Goal: Task Accomplishment & Management: Use online tool/utility

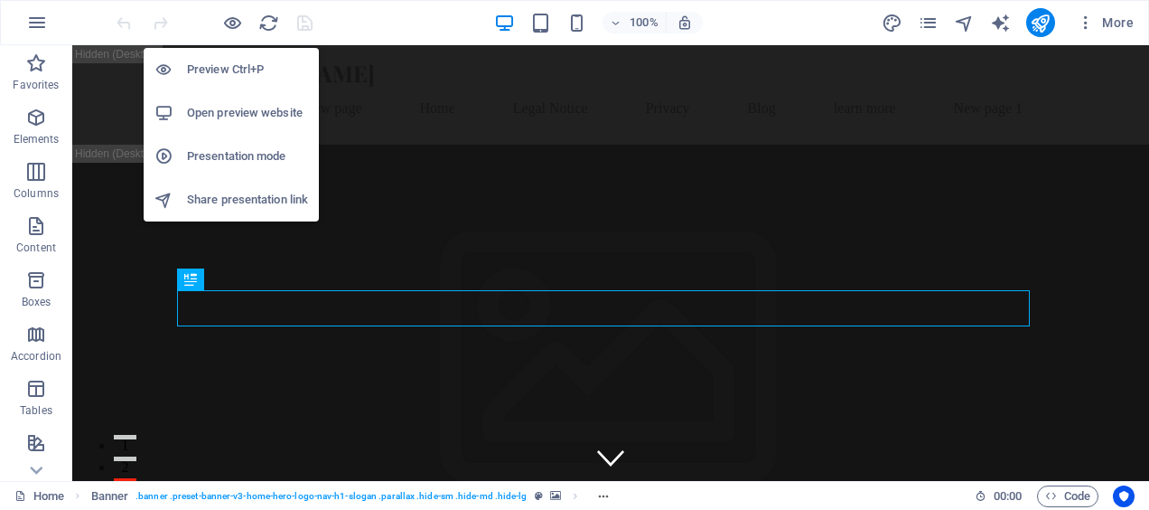
click at [230, 76] on h6 "Preview Ctrl+P" at bounding box center [247, 70] width 121 height 22
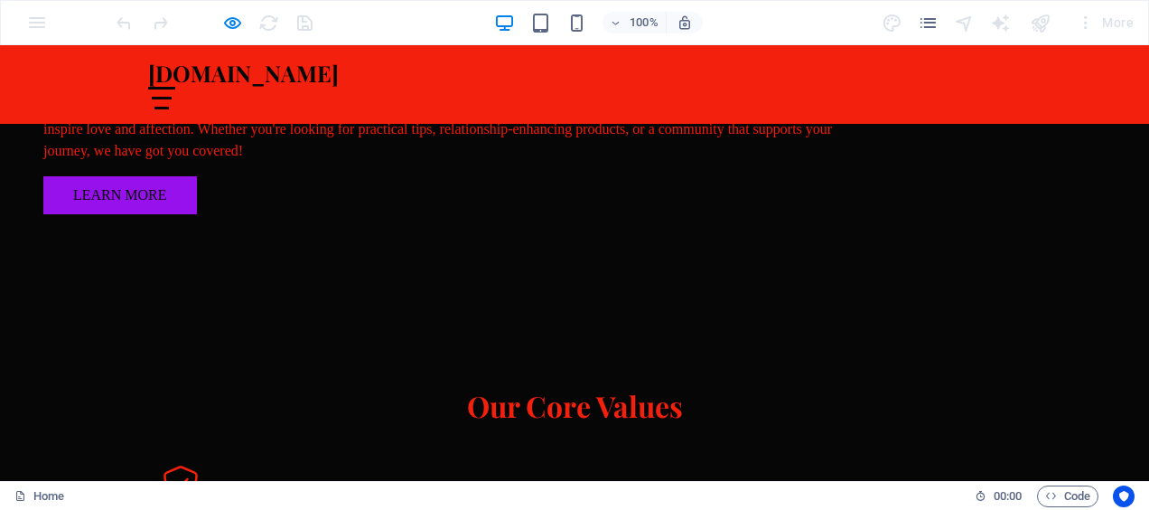
scroll to position [1258, 0]
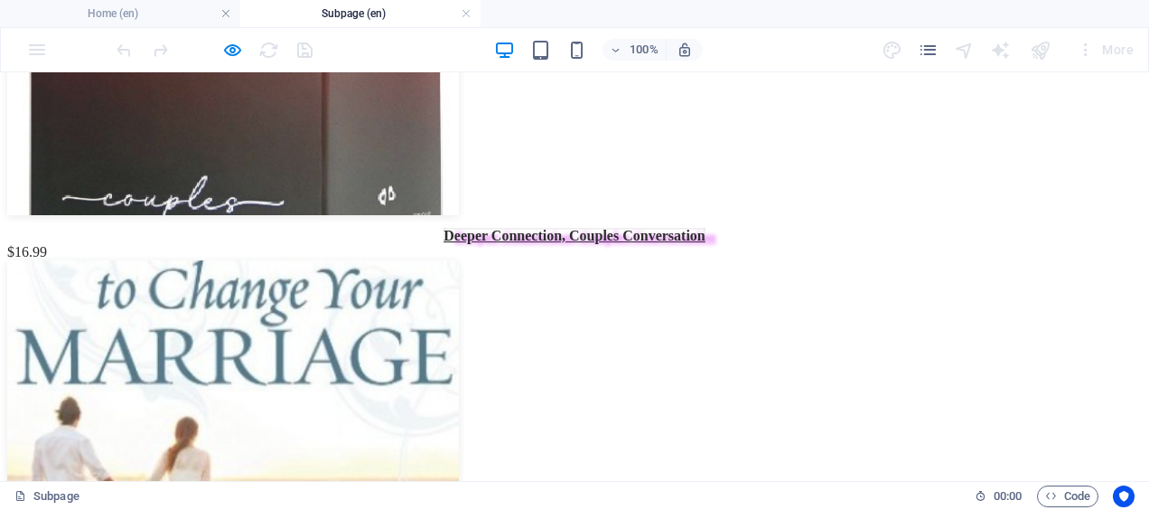
scroll to position [704, 0]
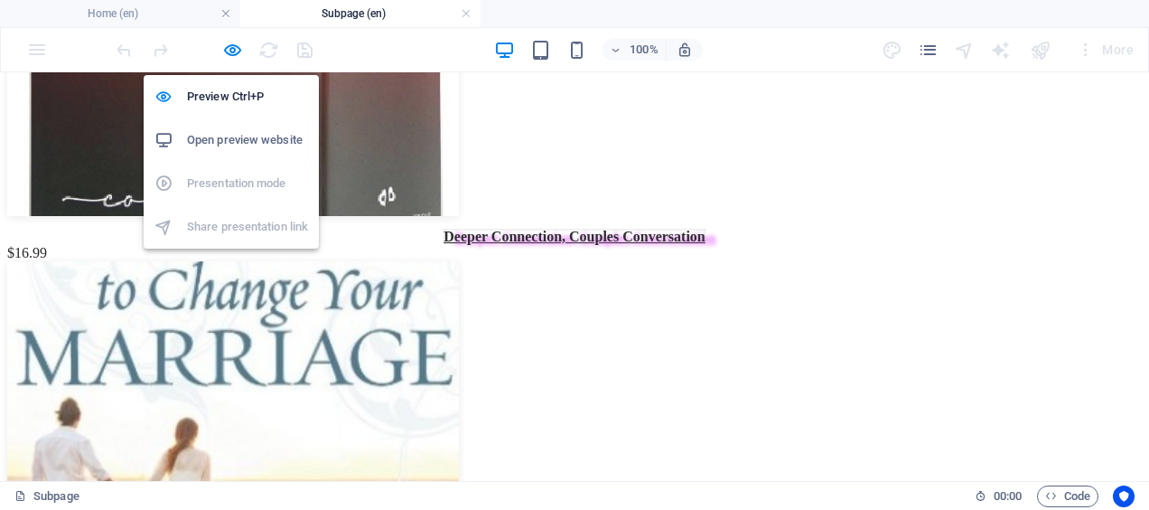
click at [233, 49] on icon "button" at bounding box center [232, 50] width 21 height 21
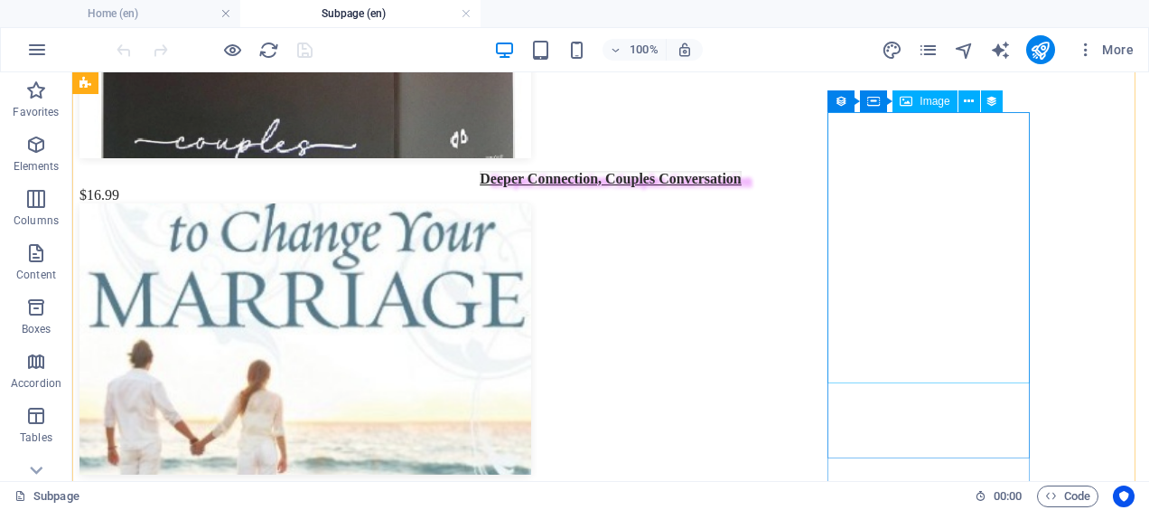
scroll to position [757, 0]
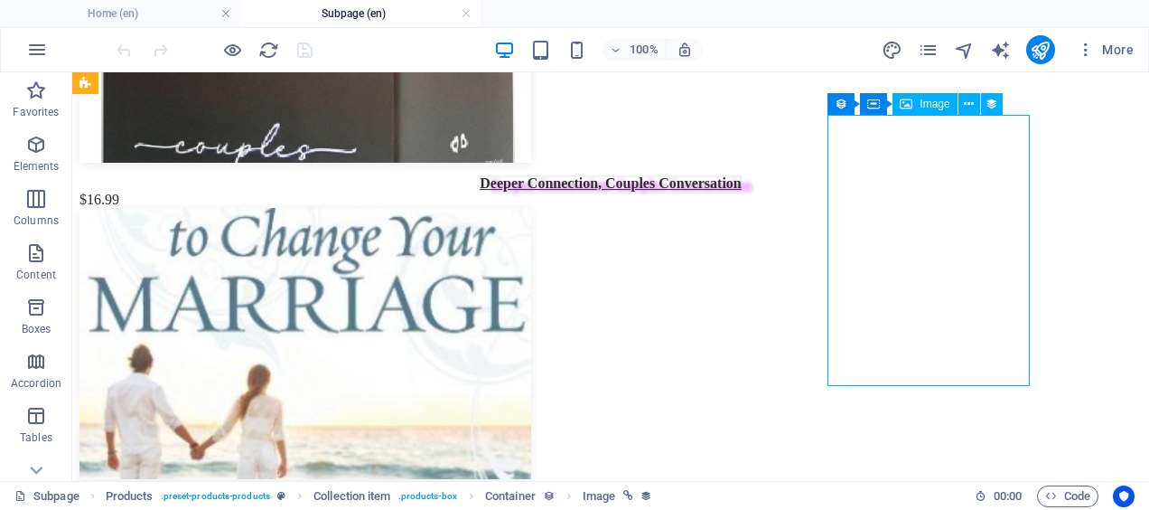
select select "px"
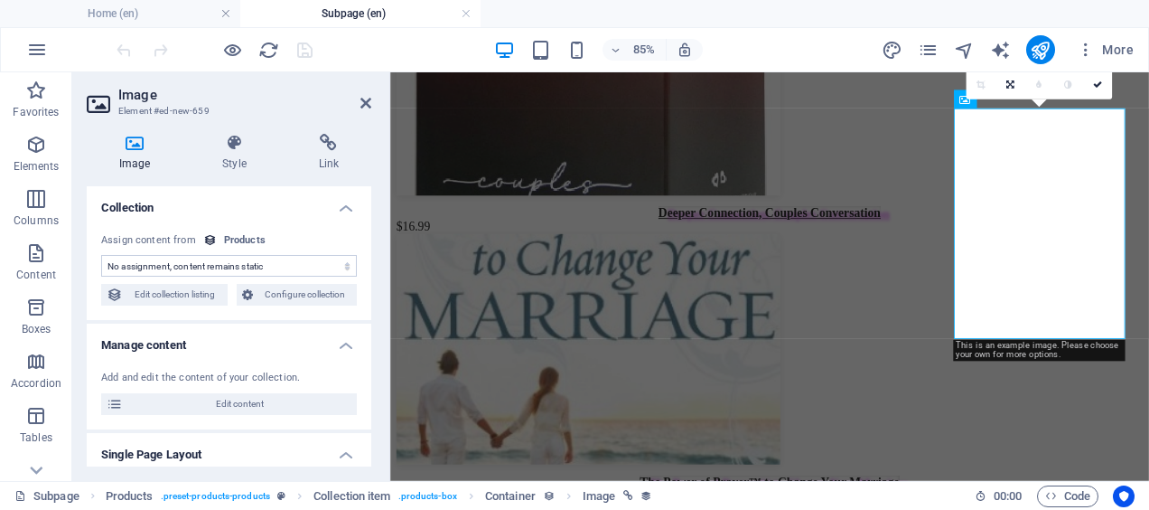
click at [221, 401] on span "Edit content" at bounding box center [239, 404] width 223 height 22
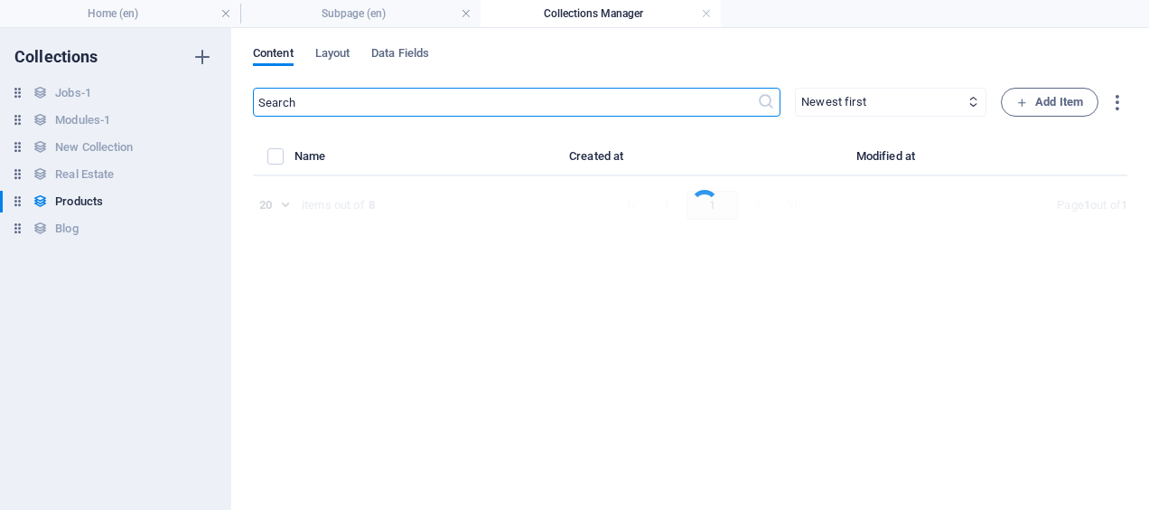
select select "In stock"
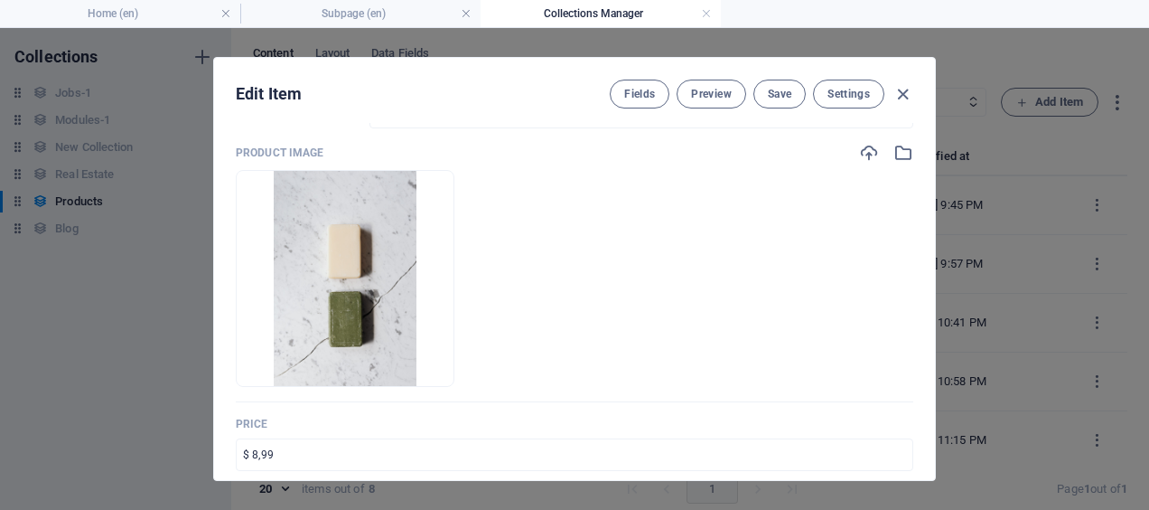
scroll to position [135, 0]
click at [867, 152] on icon "button" at bounding box center [869, 150] width 20 height 20
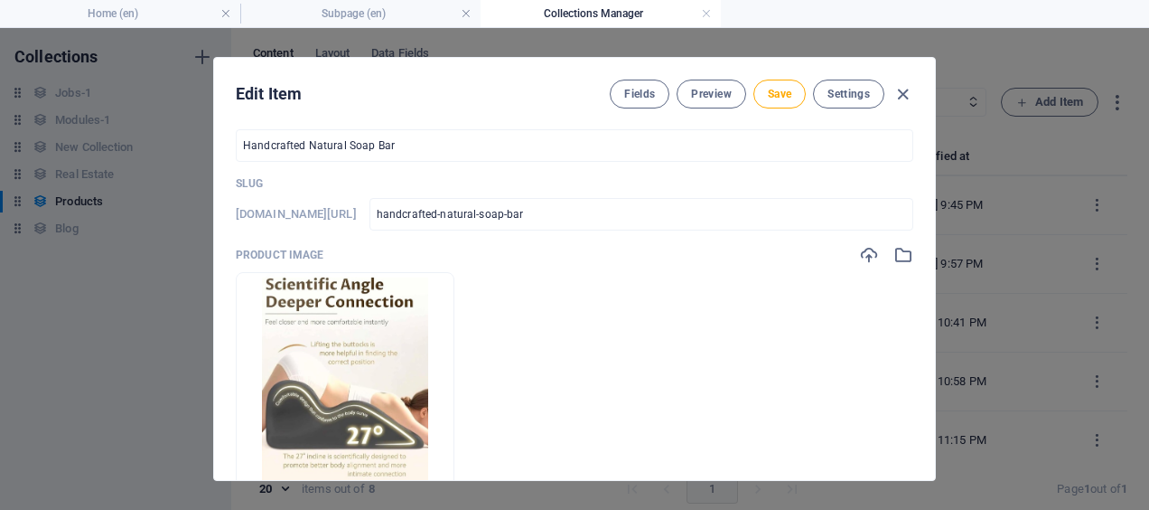
scroll to position [29, 0]
click at [444, 143] on input "Handcrafted Natural Soap Bar" at bounding box center [575, 146] width 678 height 33
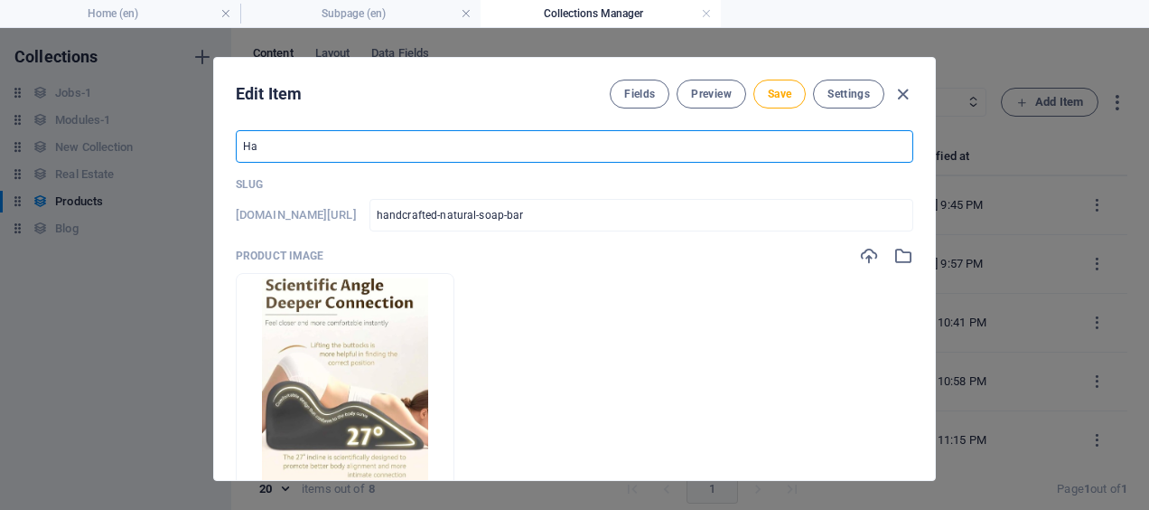
type input "H"
click at [311, 143] on input "text" at bounding box center [575, 146] width 678 height 33
paste input "2025 hit productSweet Spot Pillow - 27°Angle Perfect Position, Sweet Spot Coupl…"
click at [720, 144] on input "Sweet Spot Pillow - 27°Angle Perfect Position, Sweet Spot Couple pillow, Deep P…" at bounding box center [575, 146] width 678 height 33
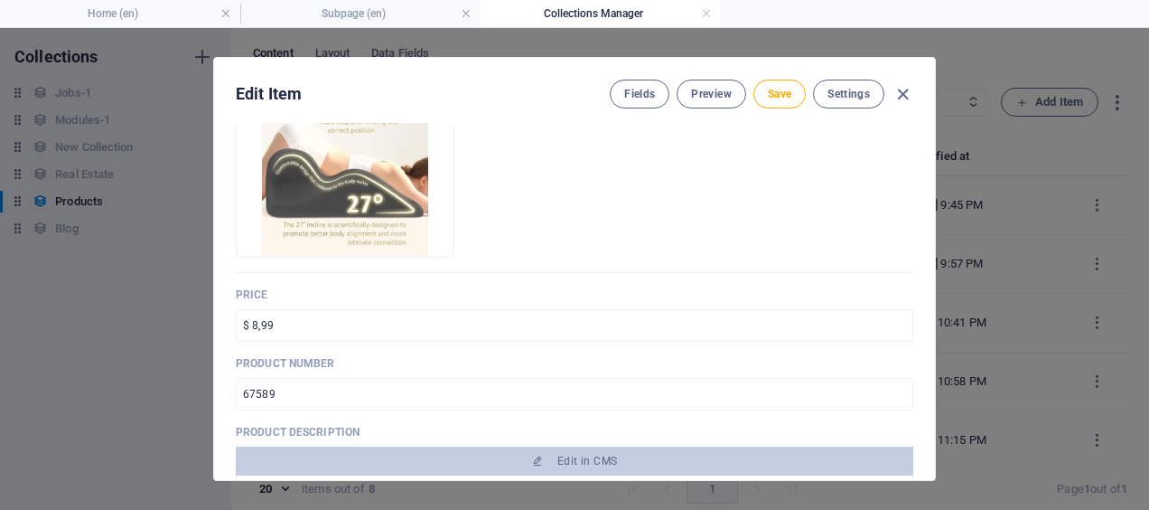
scroll to position [298, 0]
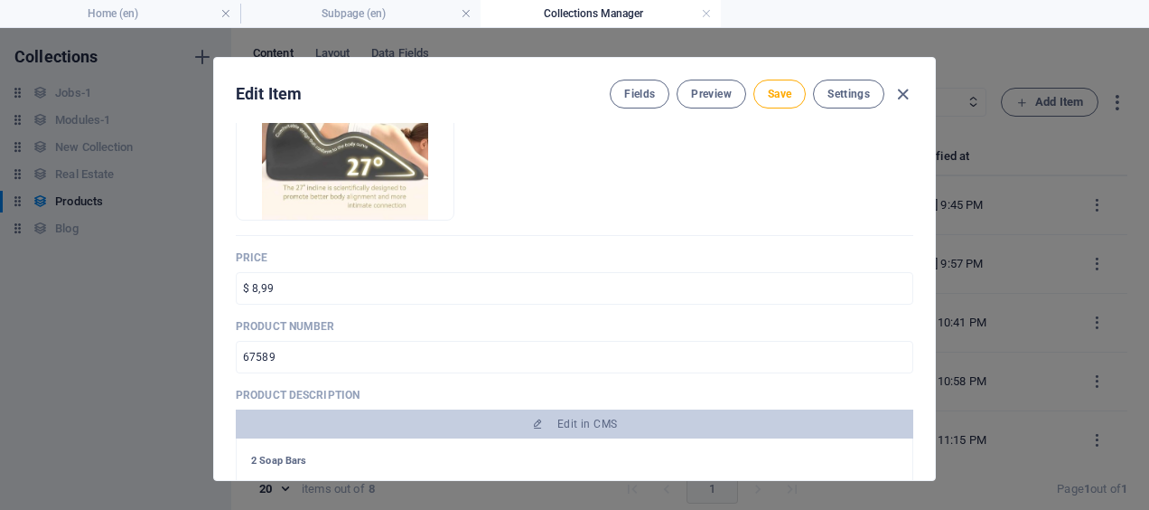
type input "Sweet Spot Pillow - 27°Angle Perfect Position, Sweet Spot Couple pillow"
click at [276, 282] on input "$ 8,99" at bounding box center [575, 288] width 678 height 33
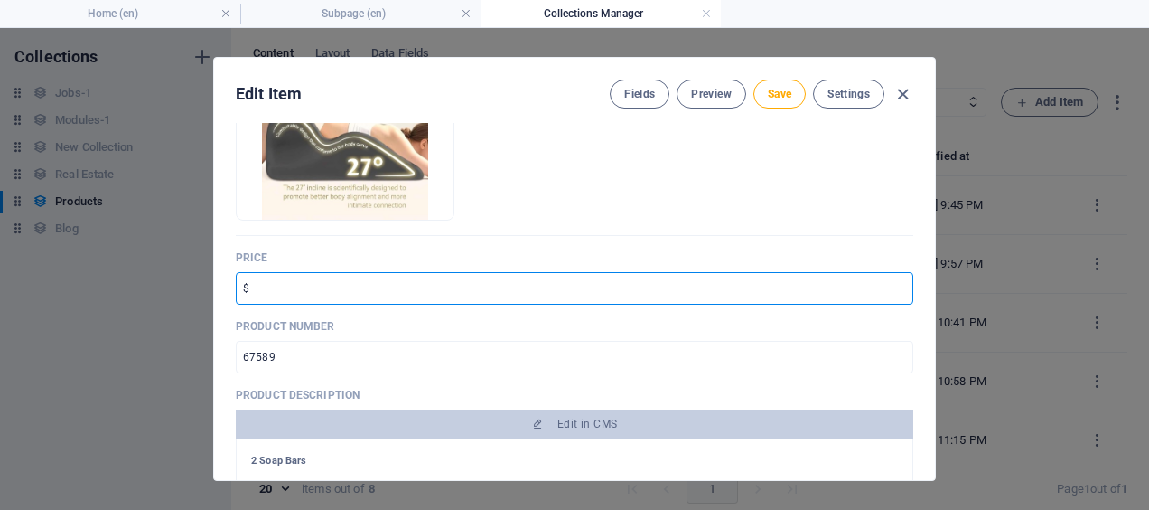
type input "$"
paste input "49.99"
click at [242, 288] on input "49.99" at bounding box center [575, 288] width 678 height 33
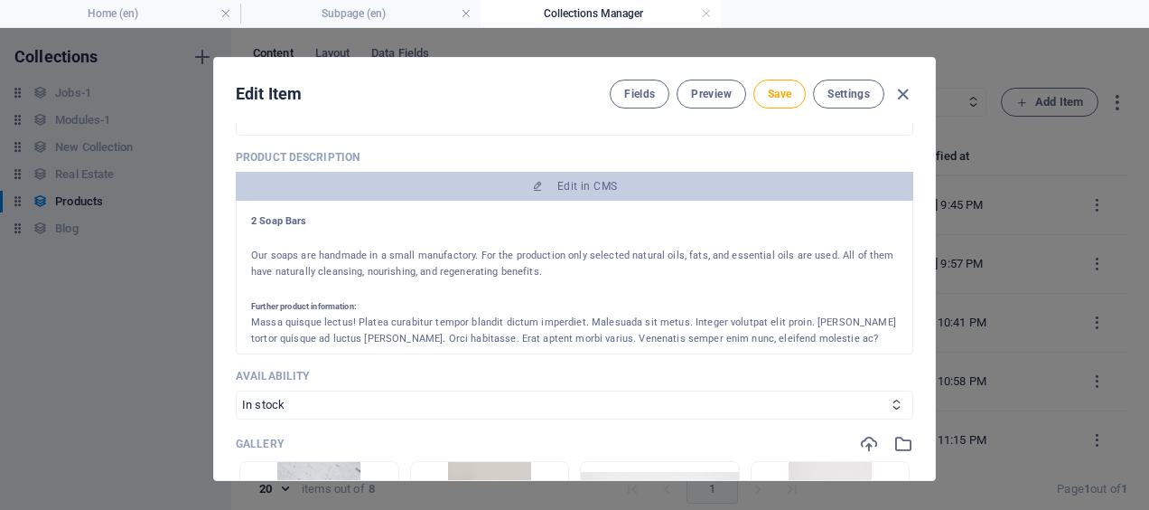
scroll to position [0, 0]
type input "$49.99"
click at [778, 93] on span "Save" at bounding box center [779, 94] width 23 height 14
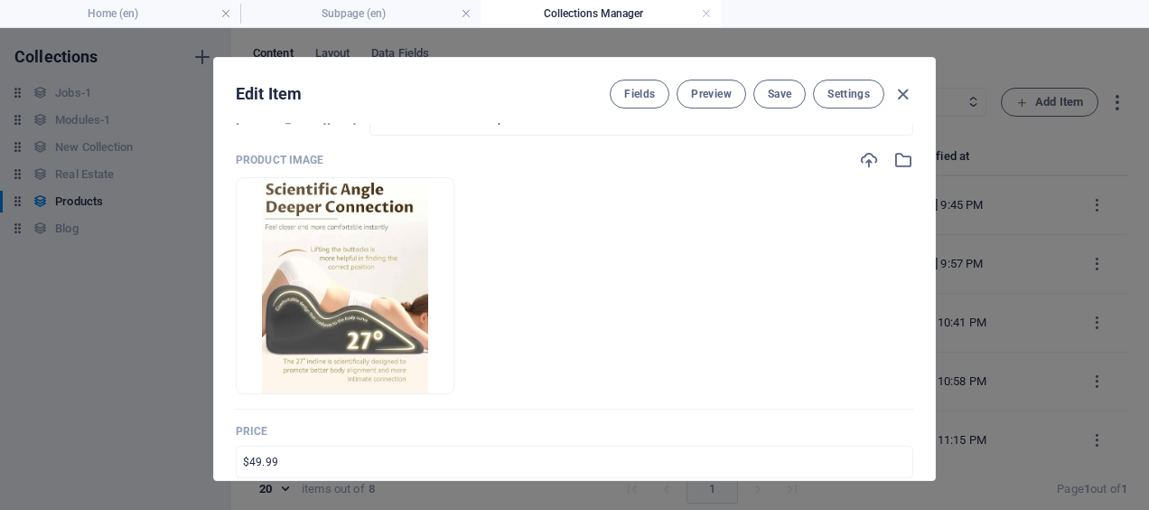
scroll to position [126, 0]
click at [903, 96] on icon "button" at bounding box center [903, 94] width 21 height 21
type input "handcrafted-natural-soap-bar"
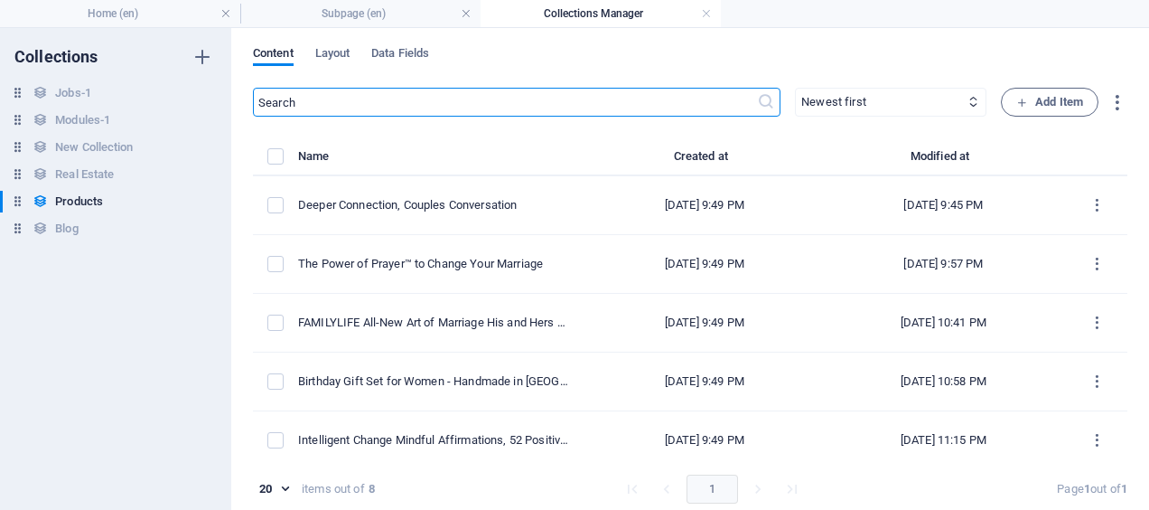
click at [705, 18] on link at bounding box center [706, 13] width 11 height 17
click at [707, 15] on ul "Home (en) Subpage (en) Collections Manager" at bounding box center [574, 13] width 1149 height 27
click at [707, 14] on ul "Home (en) Subpage (en) Collections Manager" at bounding box center [574, 13] width 1149 height 27
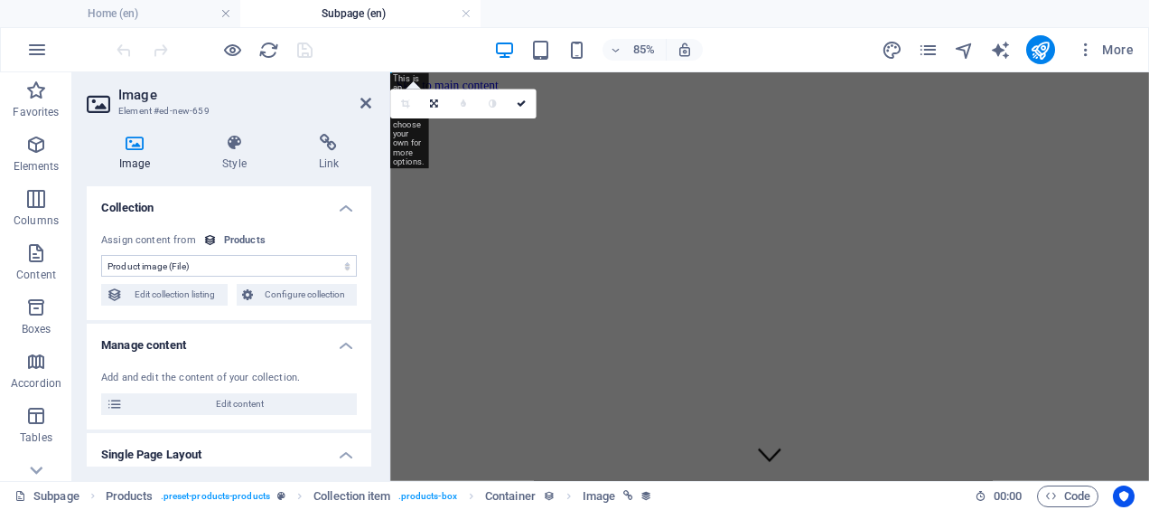
click at [407, 17] on h4 "Subpage (en)" at bounding box center [360, 14] width 240 height 20
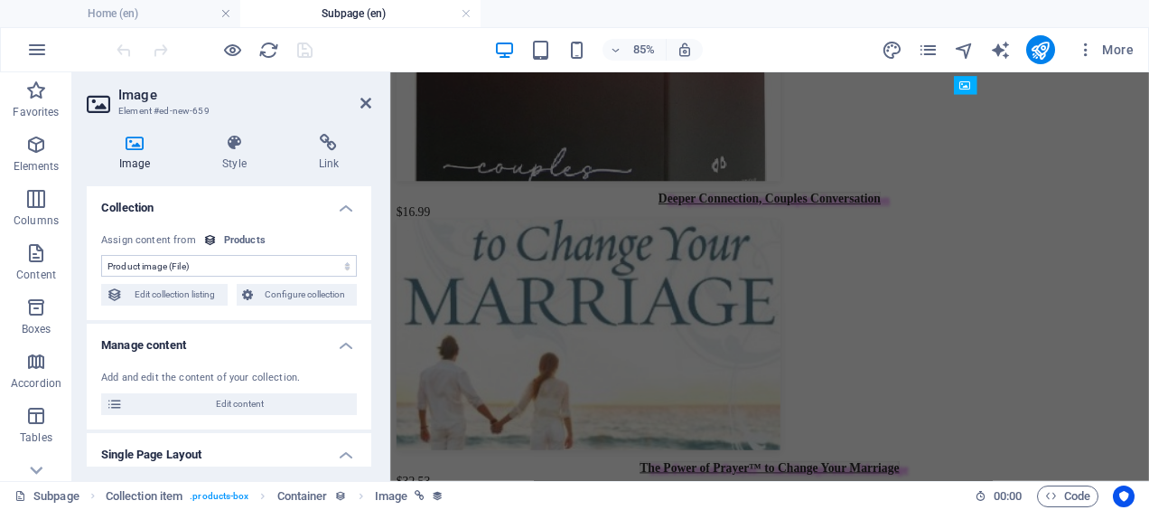
select select "DISABLED_OPTION_VALUE"
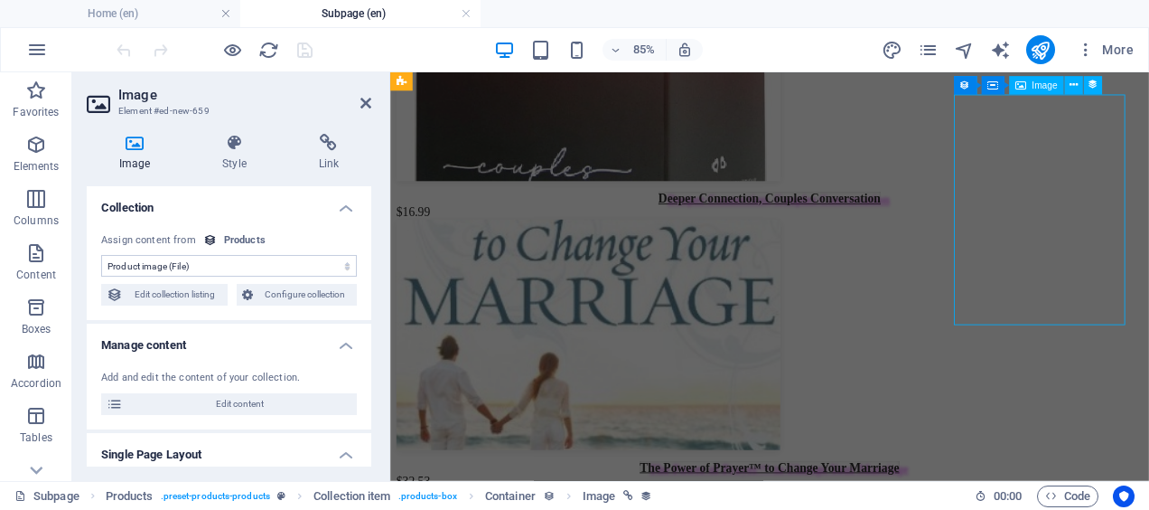
select select "image"
select select "px"
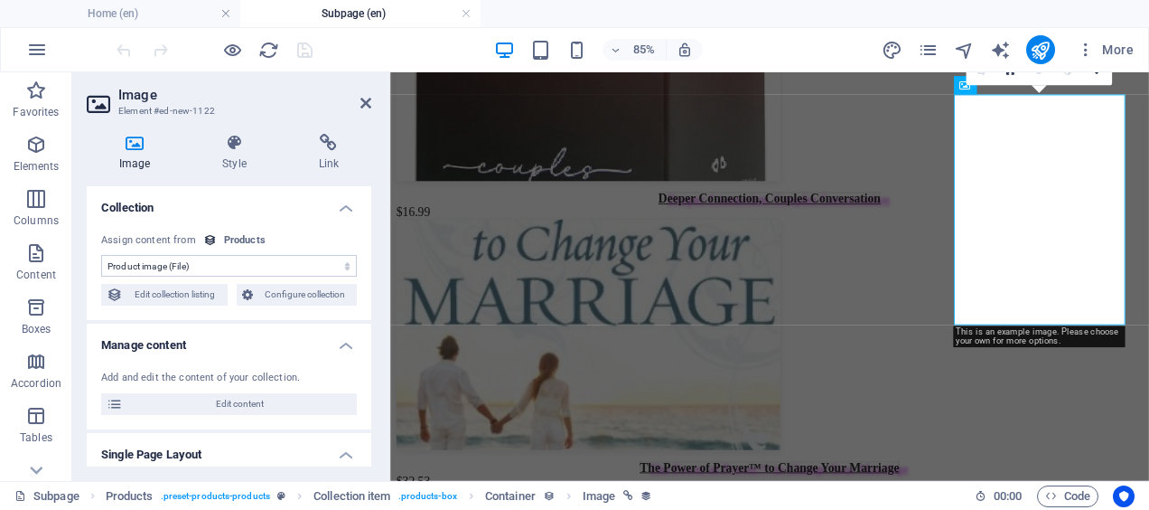
click at [214, 404] on span "Edit content" at bounding box center [239, 404] width 223 height 22
select select "In stock"
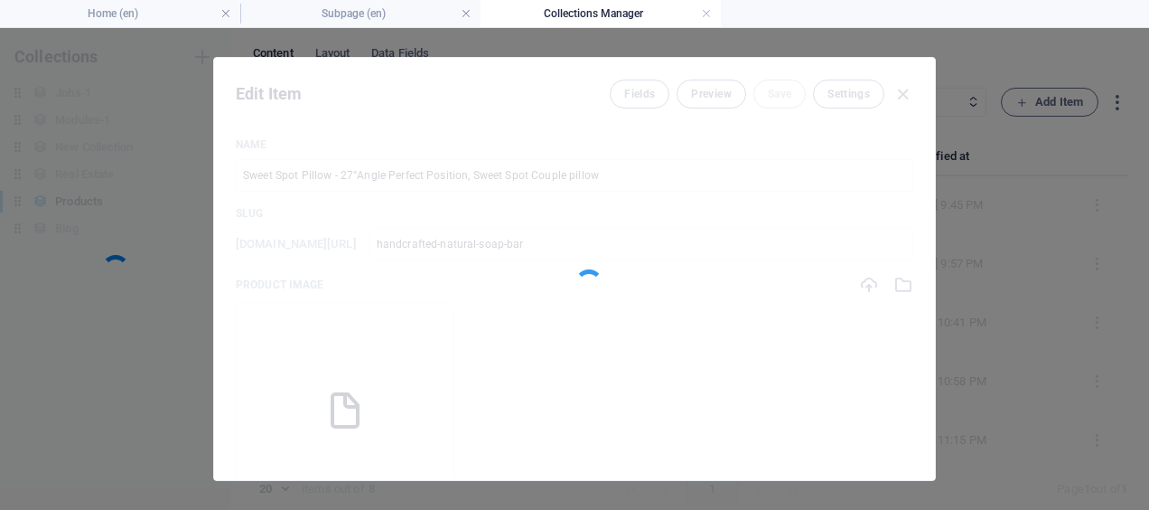
scroll to position [0, 0]
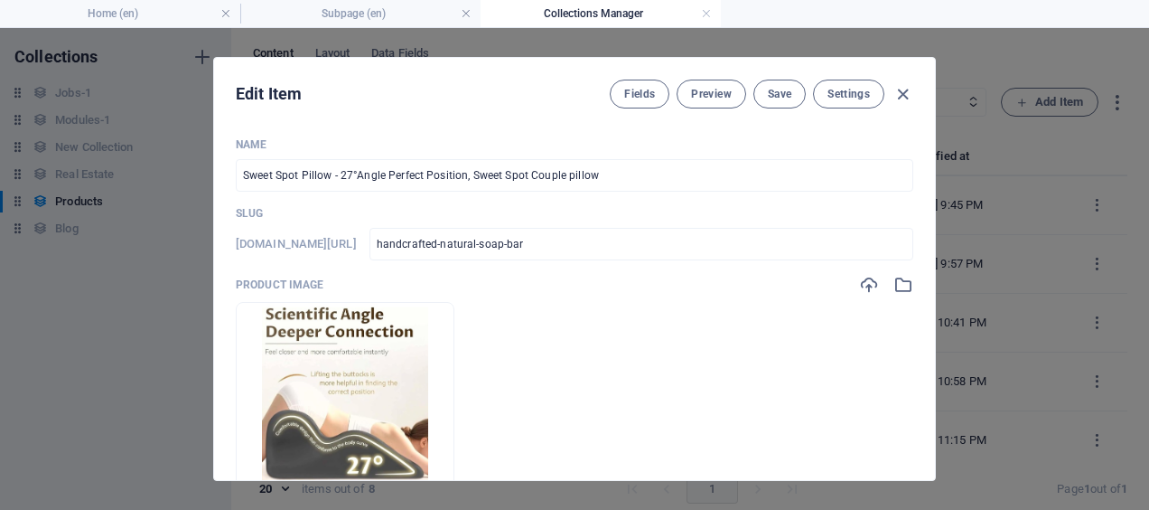
click at [779, 95] on span "Save" at bounding box center [779, 94] width 23 height 14
click at [902, 93] on icon "button" at bounding box center [903, 94] width 21 height 21
type input "handcrafted-natural-soap-bar"
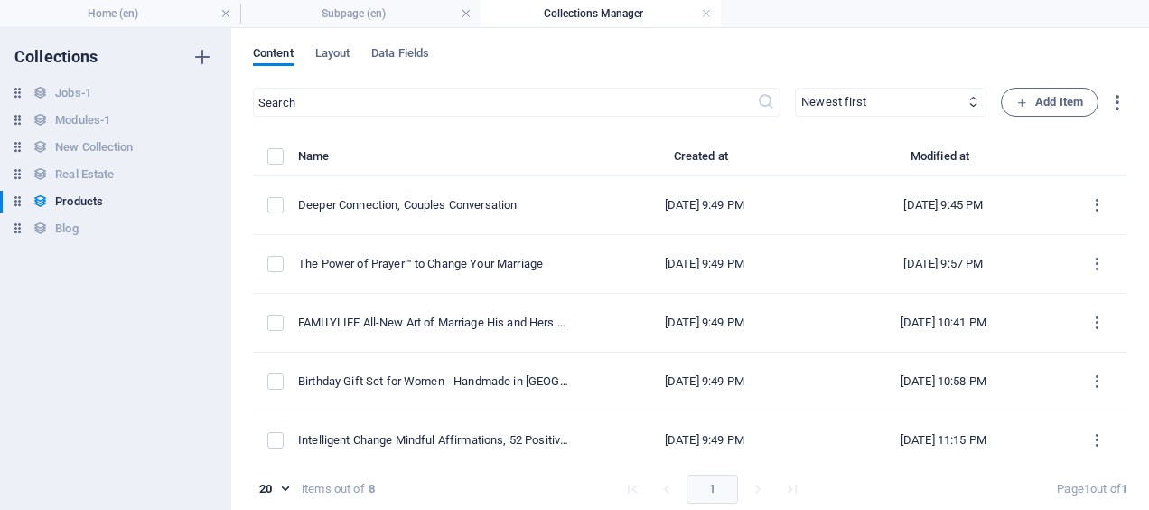
click at [707, 15] on link at bounding box center [706, 13] width 11 height 17
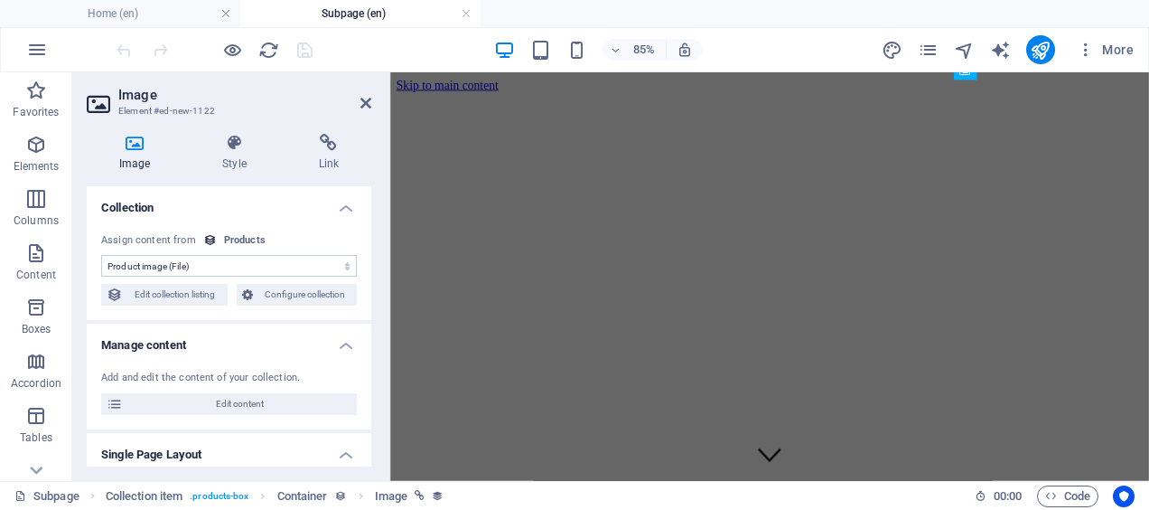
select select "DISABLED_OPTION_VALUE"
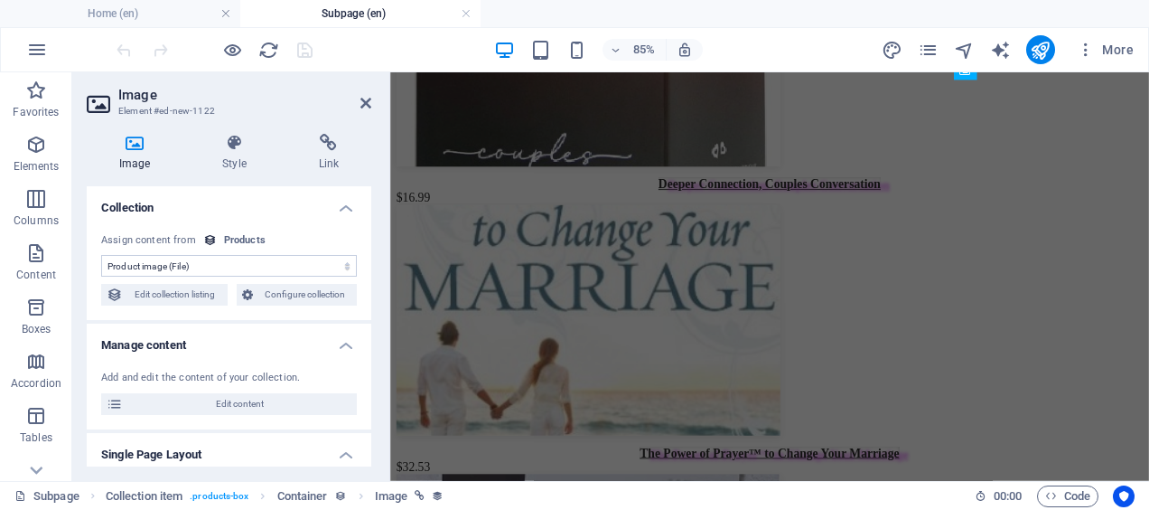
click at [326, 152] on h4 "Link" at bounding box center [328, 153] width 85 height 38
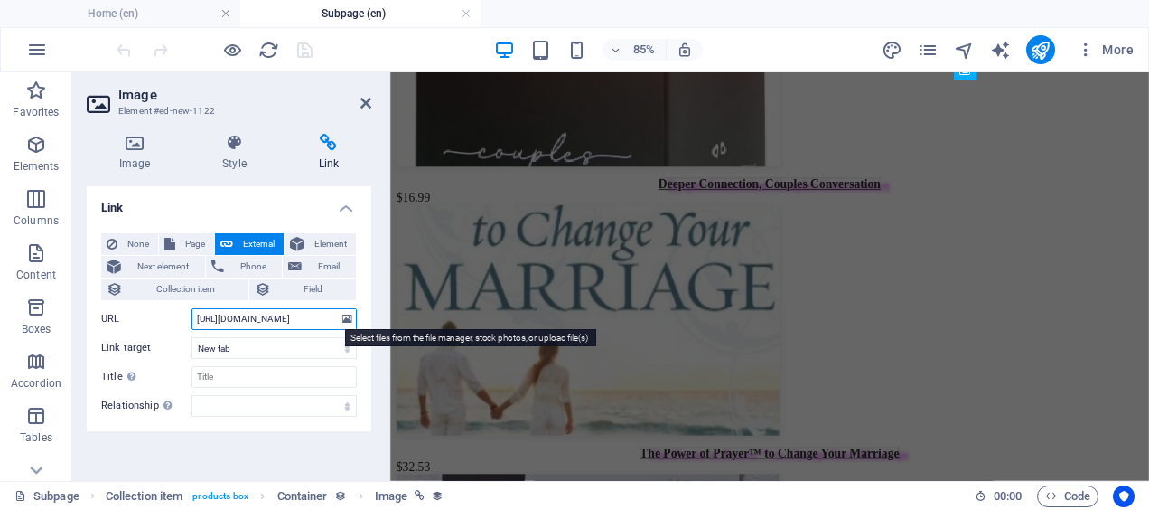
scroll to position [0, 2955]
drag, startPoint x: 195, startPoint y: 319, endPoint x: 347, endPoint y: 319, distance: 151.8
click at [347, 319] on div "URL [URL][DOMAIN_NAME]" at bounding box center [229, 319] width 256 height 22
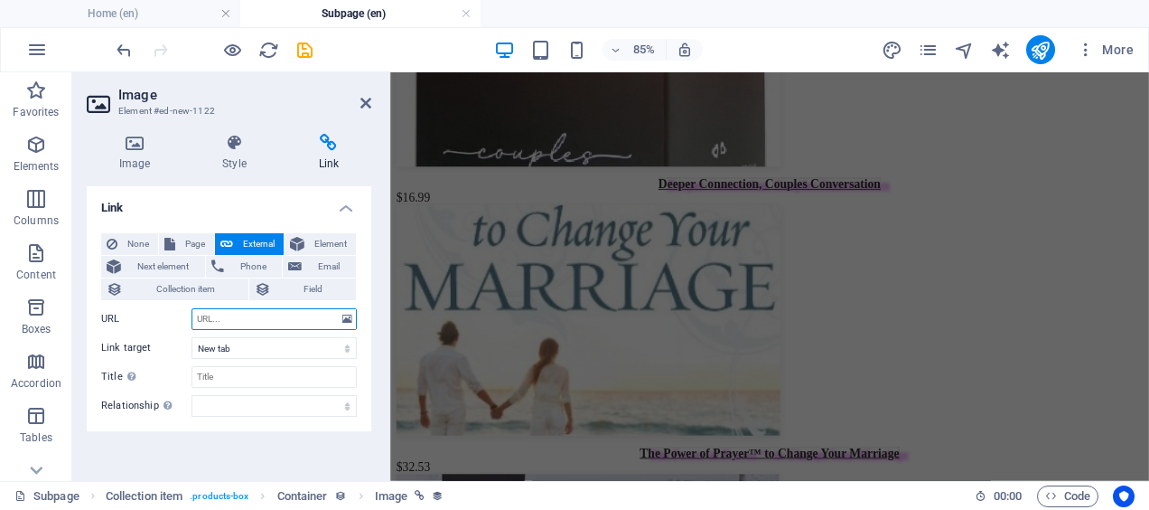
click at [246, 318] on input "URL" at bounding box center [274, 319] width 165 height 22
paste input "[URL][DOMAIN_NAME]"
type input "[URL][DOMAIN_NAME]"
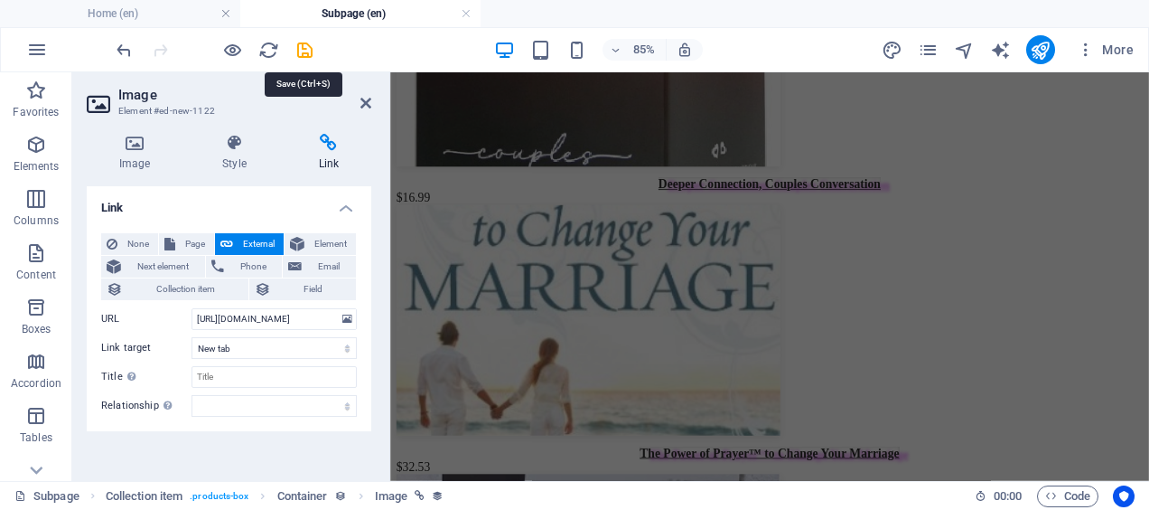
scroll to position [0, 0]
click at [307, 52] on icon "save" at bounding box center [305, 50] width 21 height 21
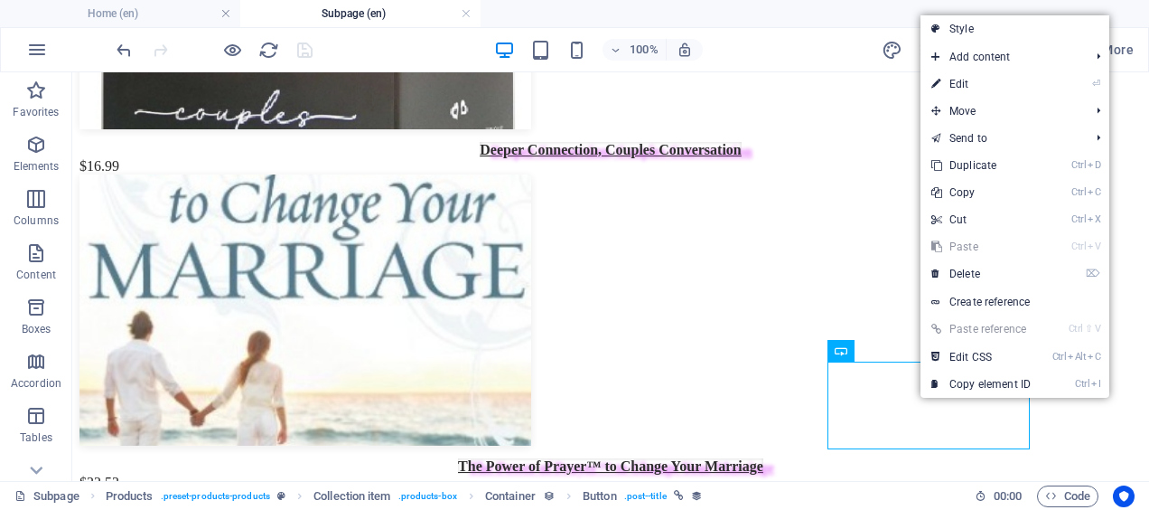
click at [1021, 89] on link "⏎ Edit" at bounding box center [981, 83] width 121 height 27
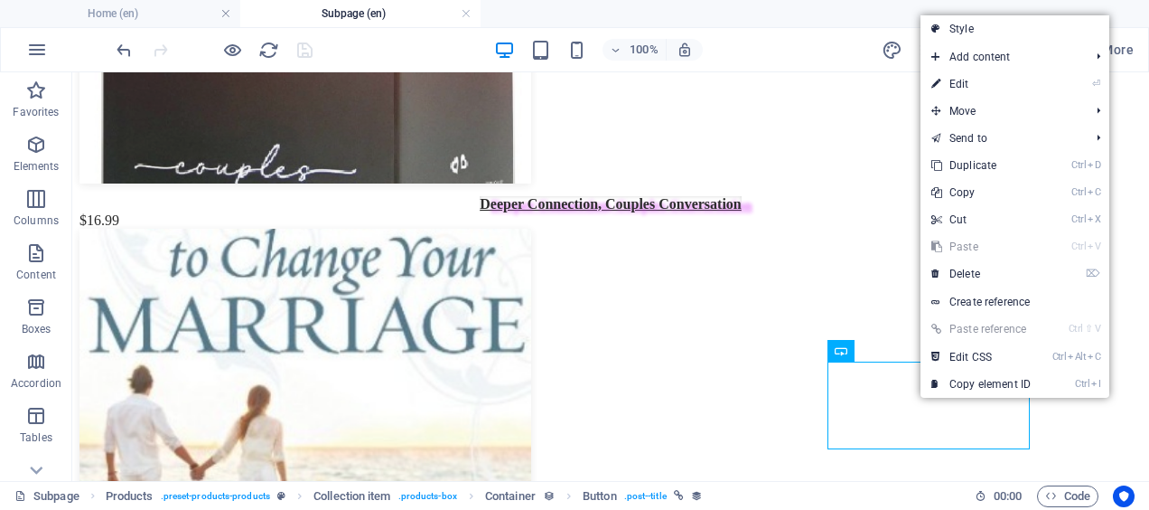
select select "name"
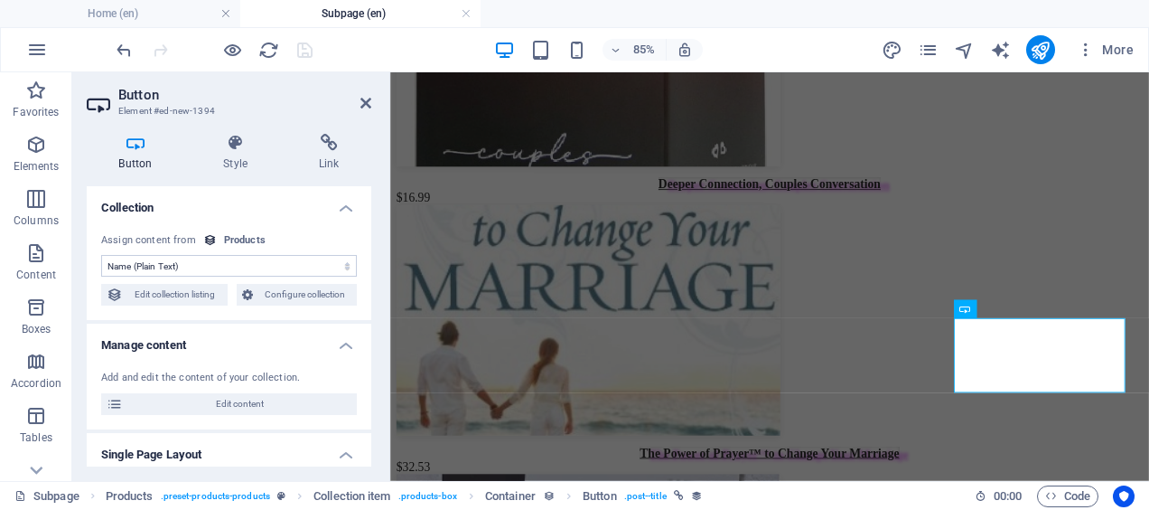
click at [338, 158] on h4 "Link" at bounding box center [328, 153] width 85 height 38
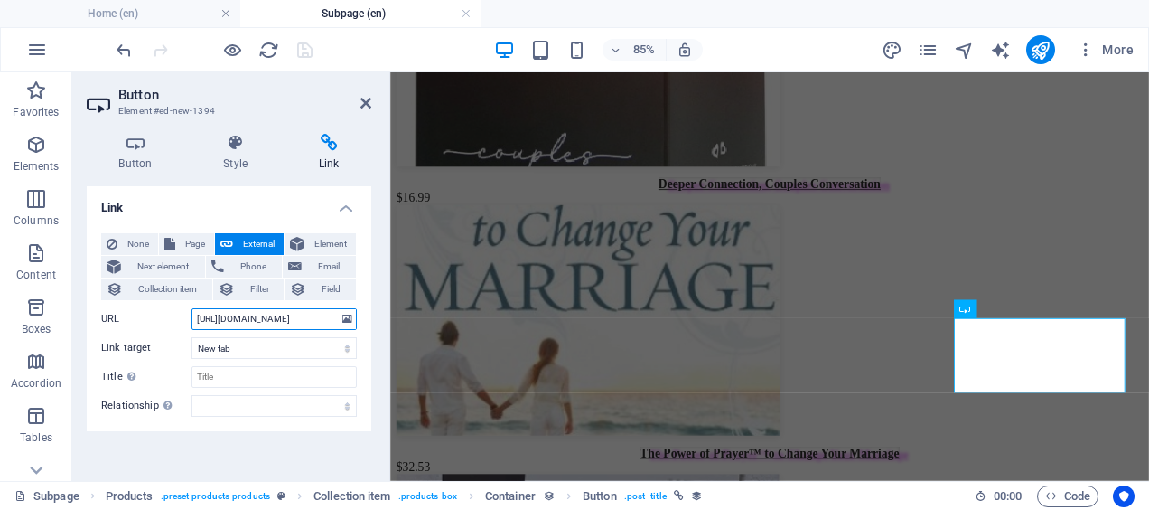
scroll to position [0, 3704]
drag, startPoint x: 195, startPoint y: 317, endPoint x: 361, endPoint y: 323, distance: 166.4
click at [361, 323] on div "None Page External Element Next element Phone Email Collection item Filter Fiel…" at bounding box center [229, 325] width 285 height 212
click at [209, 314] on input "URL" at bounding box center [274, 319] width 165 height 22
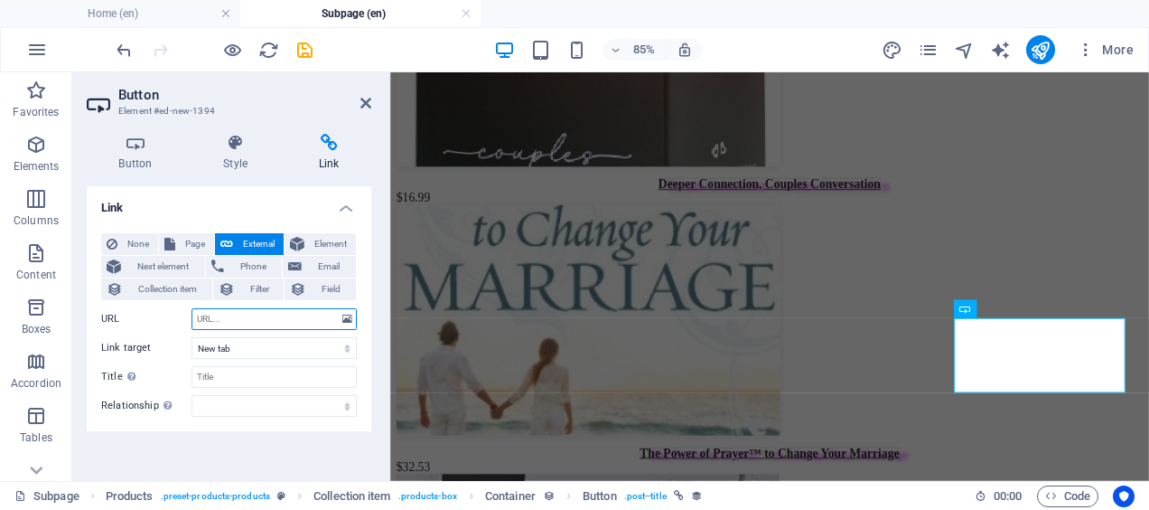
paste input "[URL][DOMAIN_NAME]"
type input "[URL][DOMAIN_NAME]"
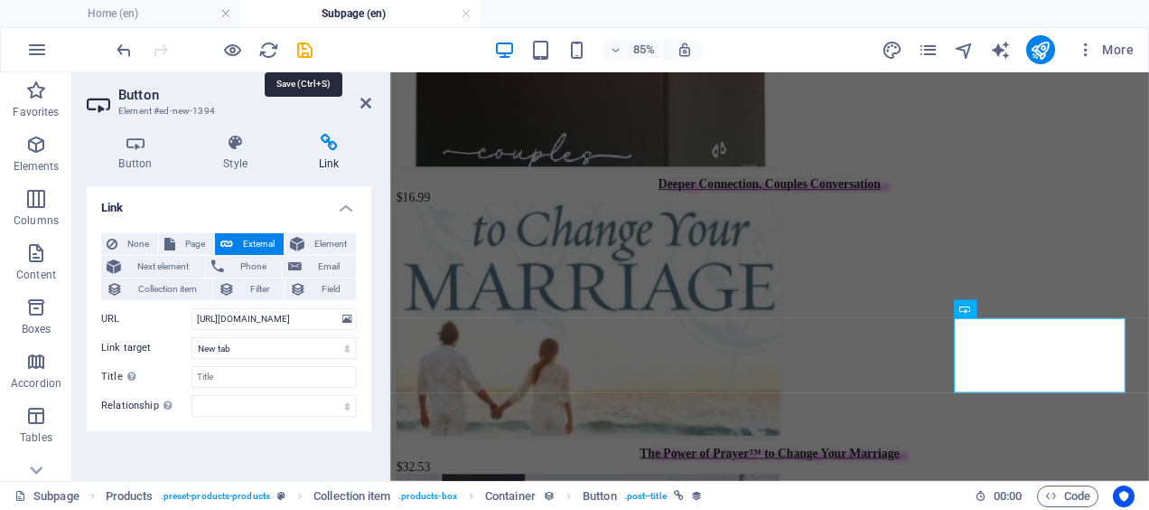
scroll to position [0, 0]
click at [306, 52] on icon "save" at bounding box center [305, 50] width 21 height 21
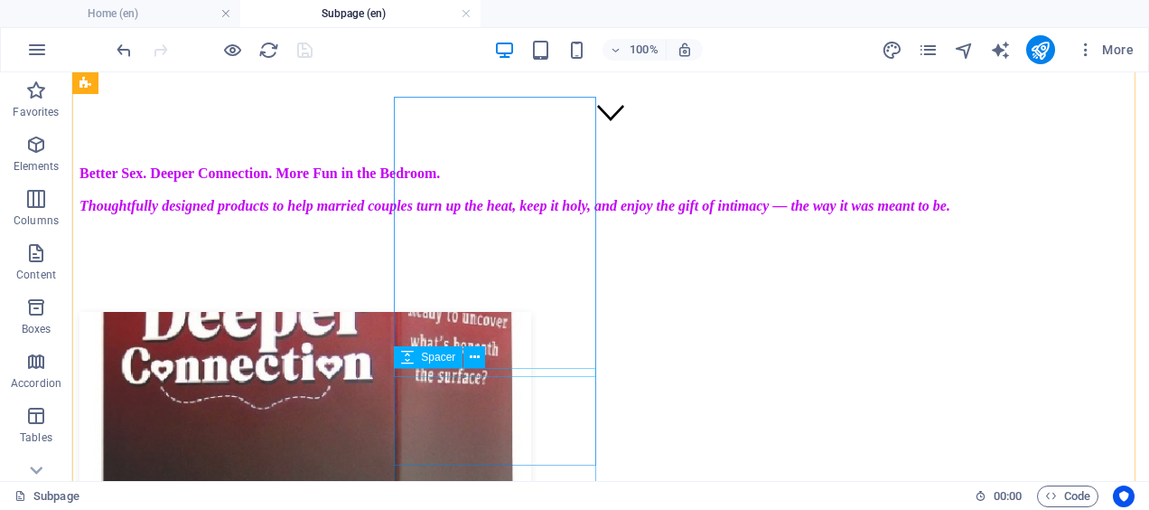
scroll to position [398, 0]
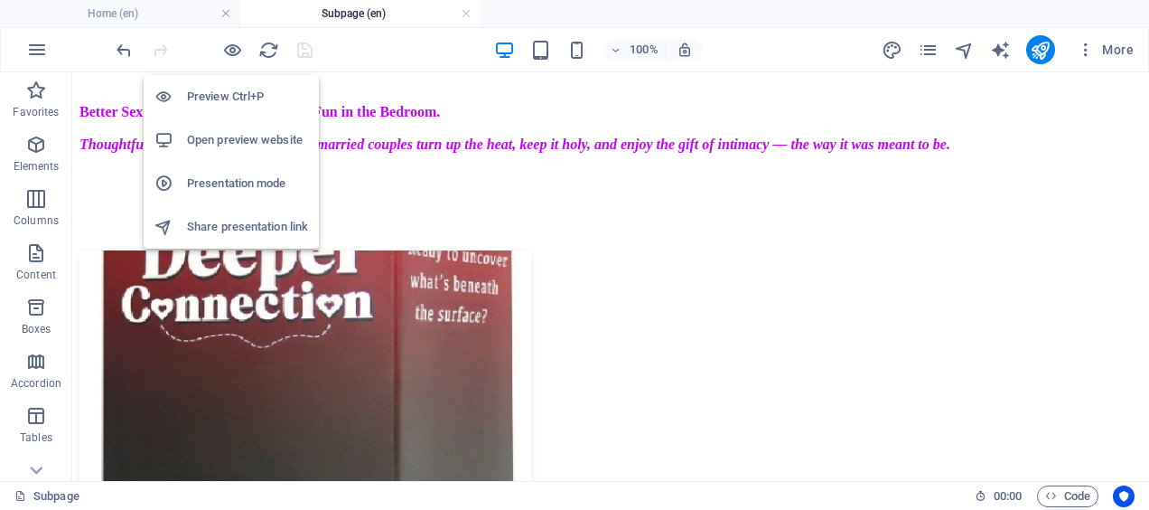
click at [233, 52] on icon "button" at bounding box center [232, 50] width 21 height 21
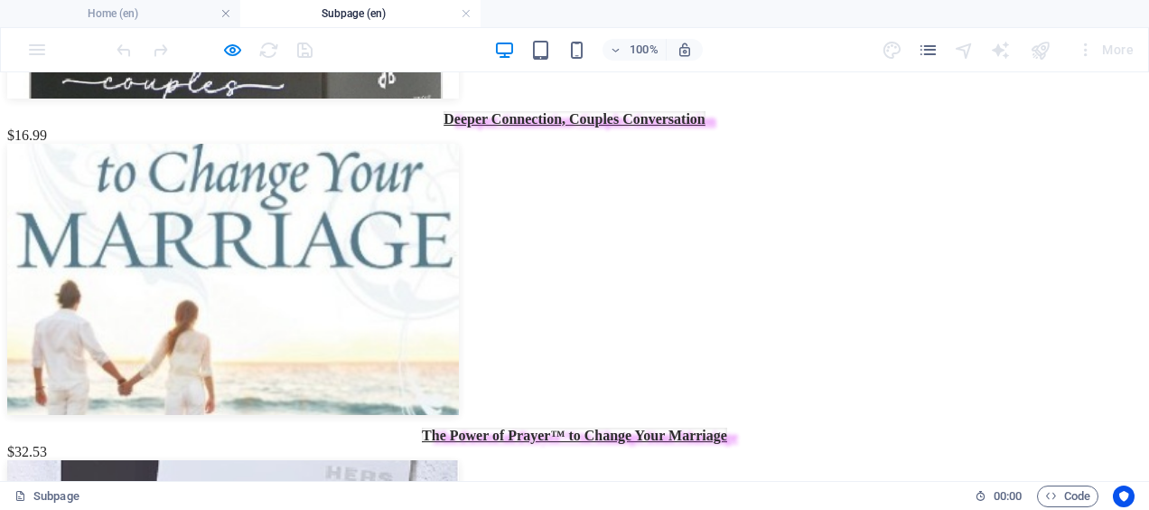
scroll to position [842, 0]
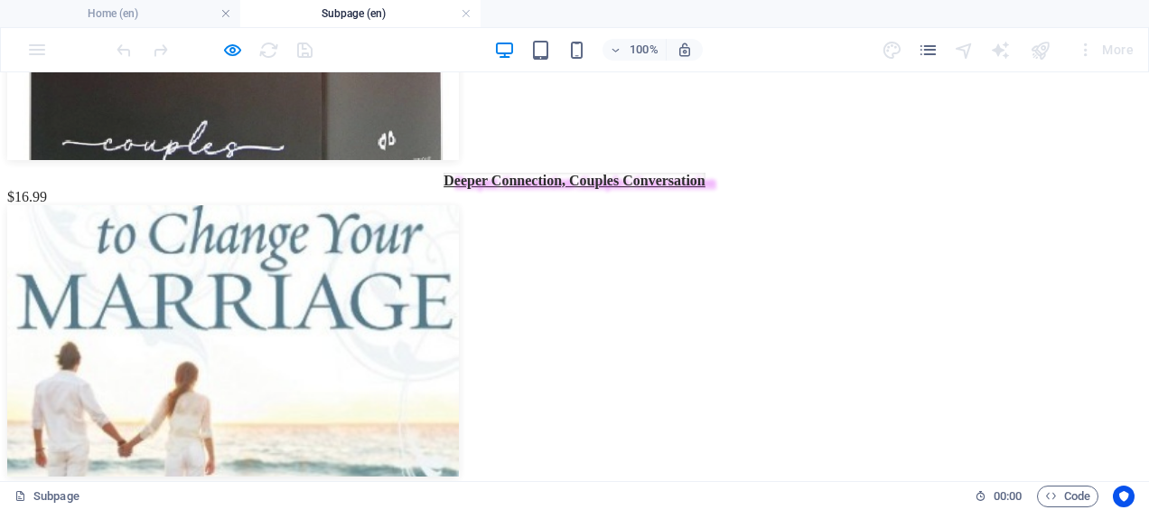
scroll to position [763, 0]
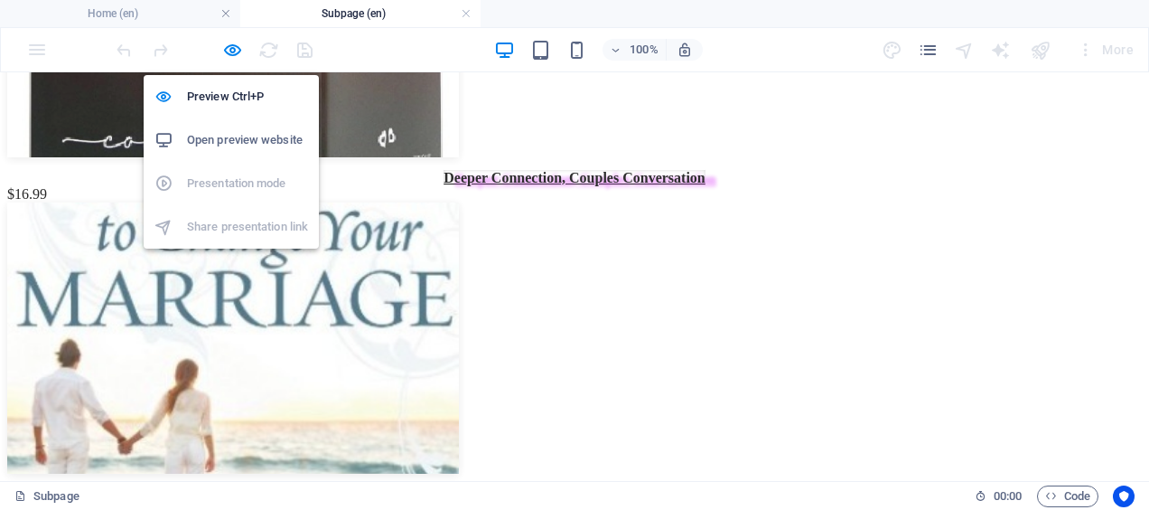
click at [234, 52] on icon "button" at bounding box center [232, 50] width 21 height 21
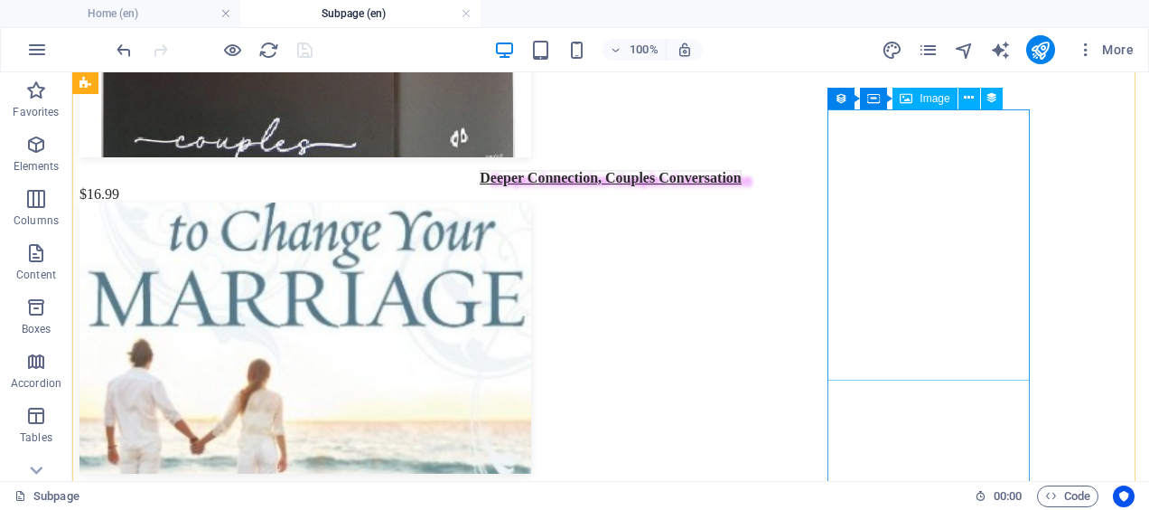
select select "image"
select select "px"
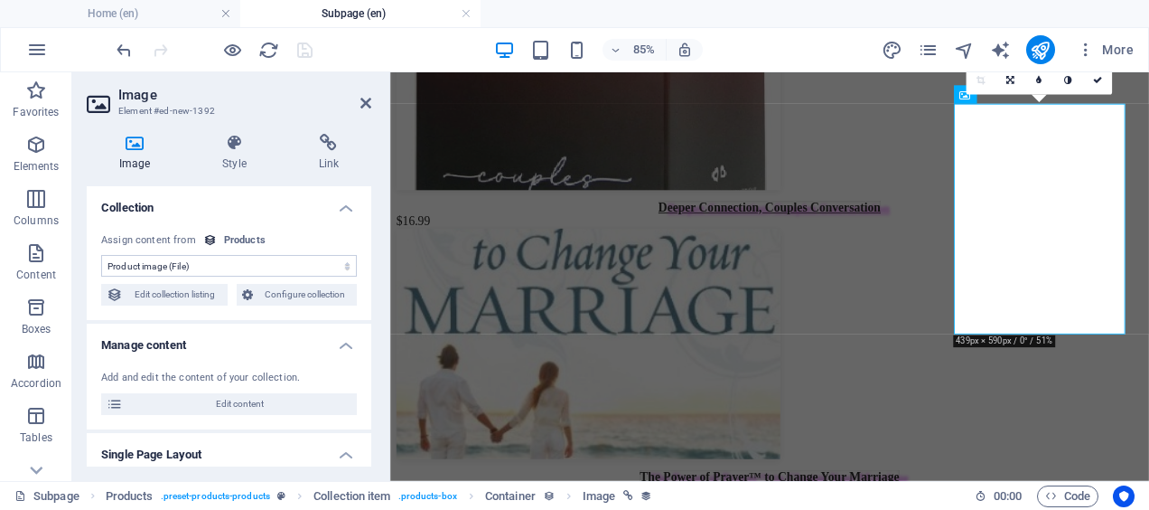
click at [329, 152] on h4 "Link" at bounding box center [328, 153] width 85 height 38
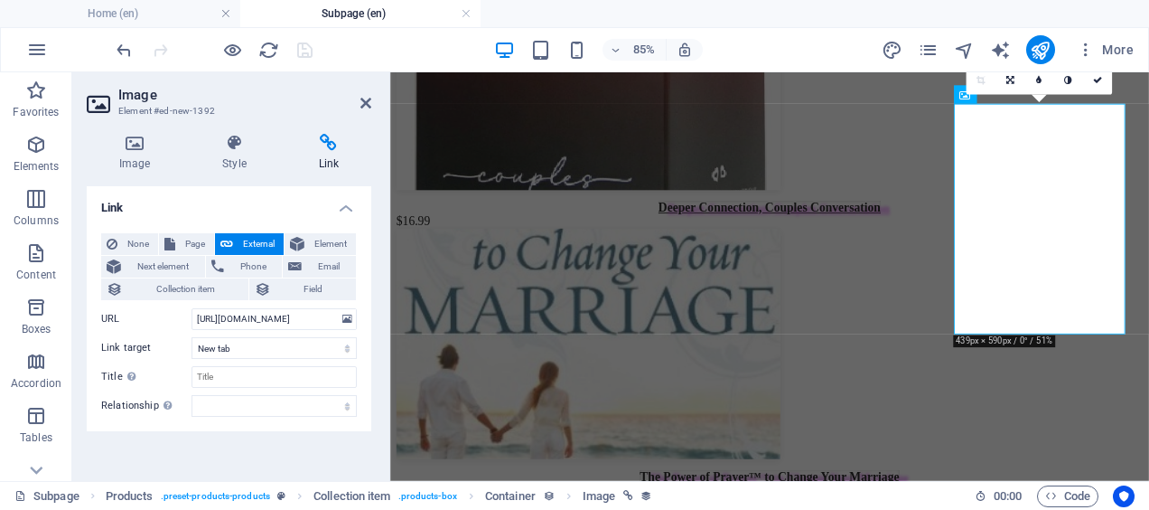
click at [366, 103] on icon at bounding box center [366, 103] width 11 height 14
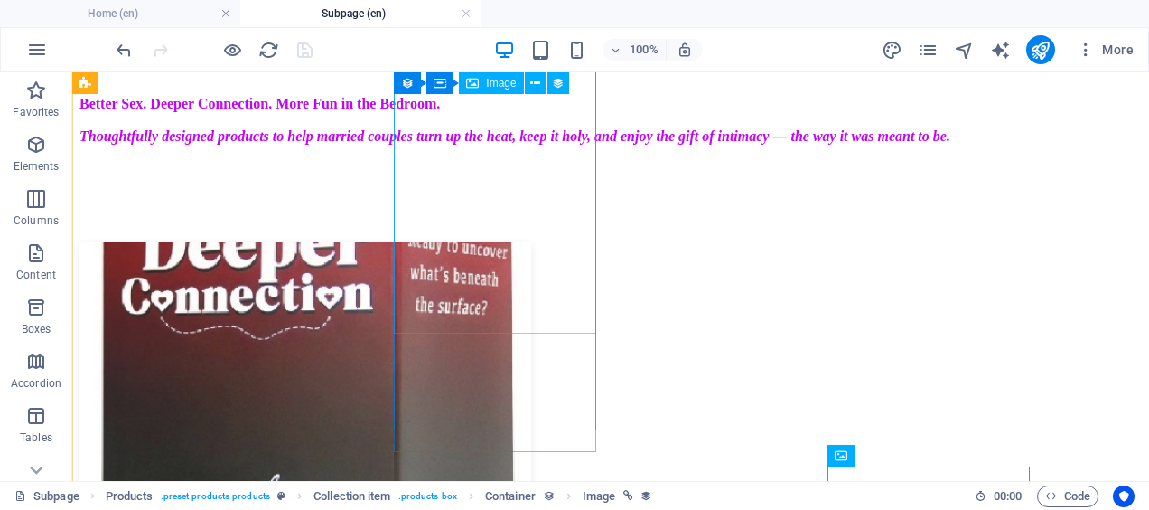
scroll to position [406, 0]
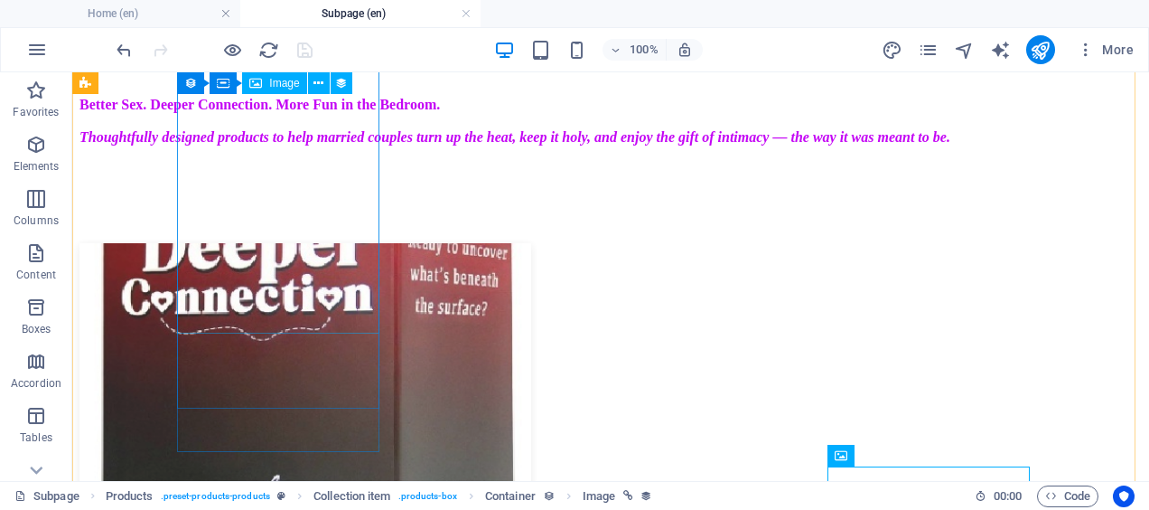
click at [266, 243] on figure at bounding box center [611, 380] width 1063 height 275
select select "image"
select select "px"
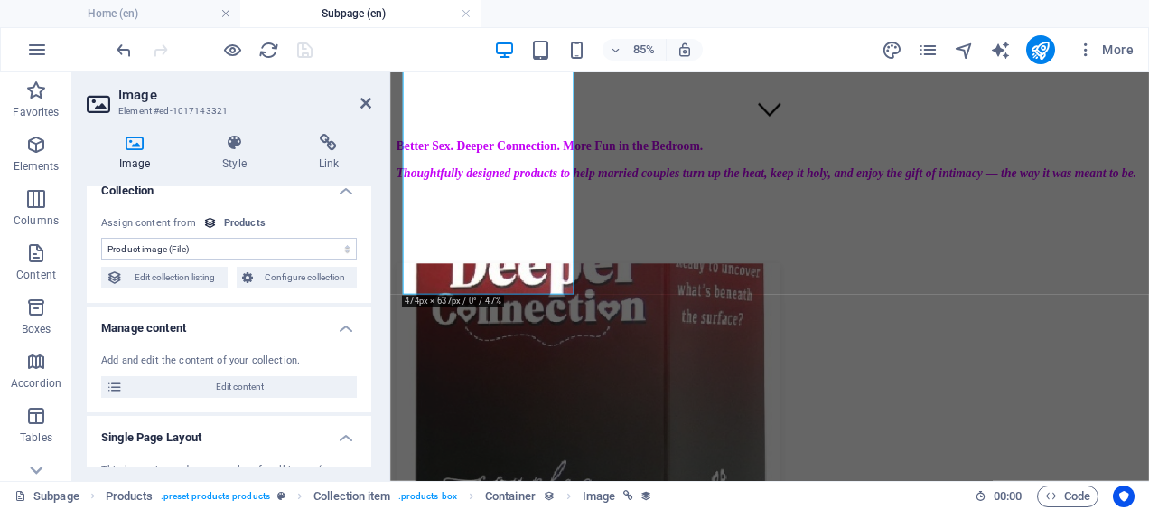
scroll to position [0, 0]
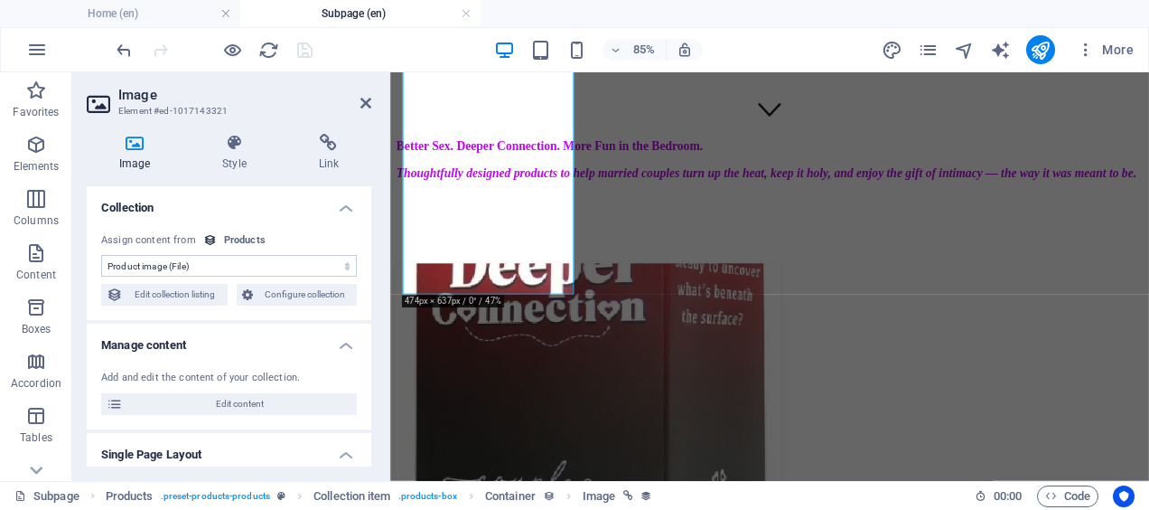
click at [327, 149] on icon at bounding box center [328, 143] width 85 height 18
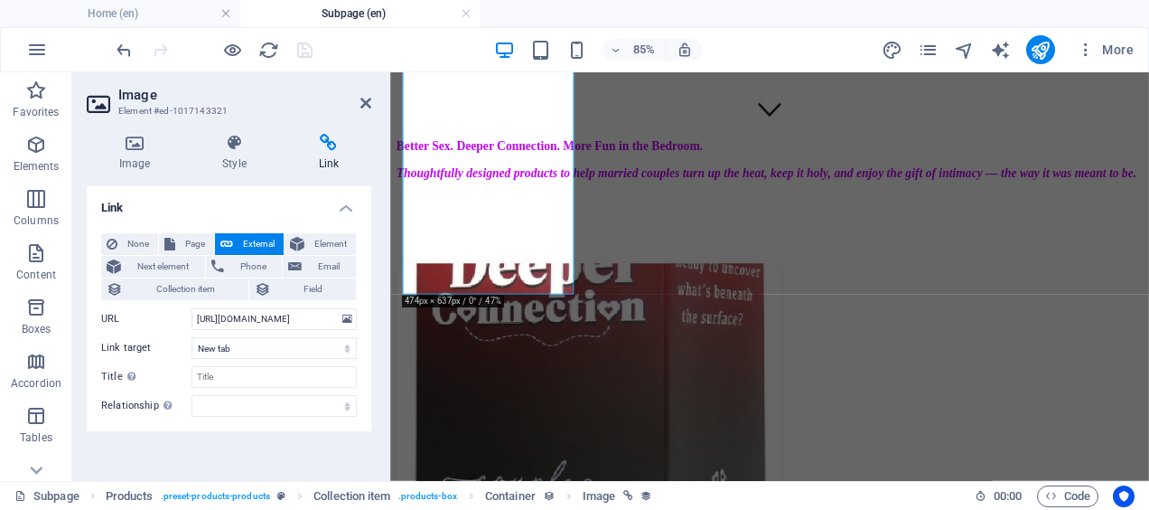
click at [181, 293] on span "Collection item" at bounding box center [185, 289] width 115 height 22
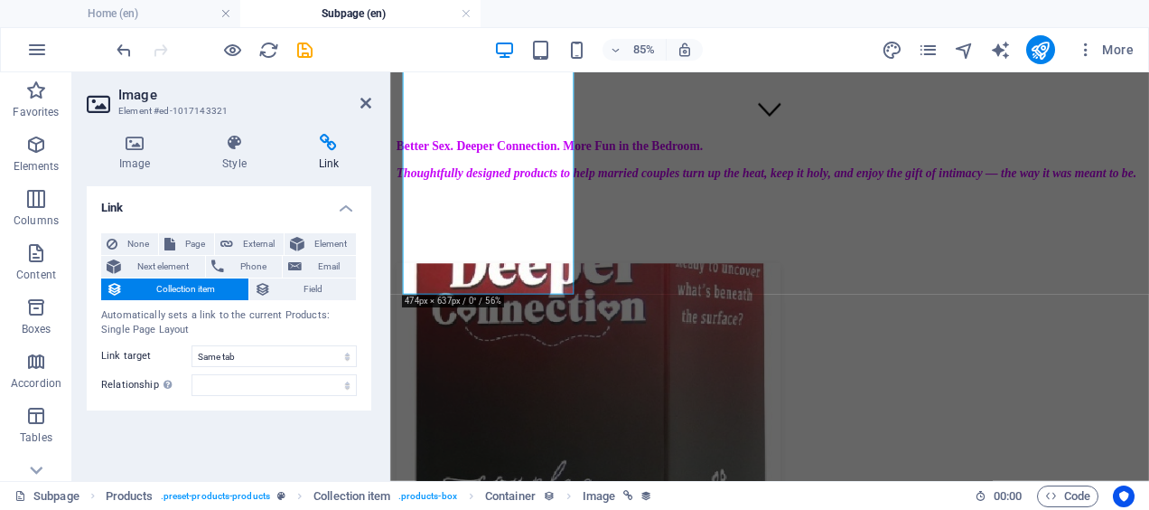
click at [181, 293] on span "Collection item" at bounding box center [185, 289] width 115 height 22
click at [239, 235] on span "External" at bounding box center [259, 244] width 40 height 22
select select "blank"
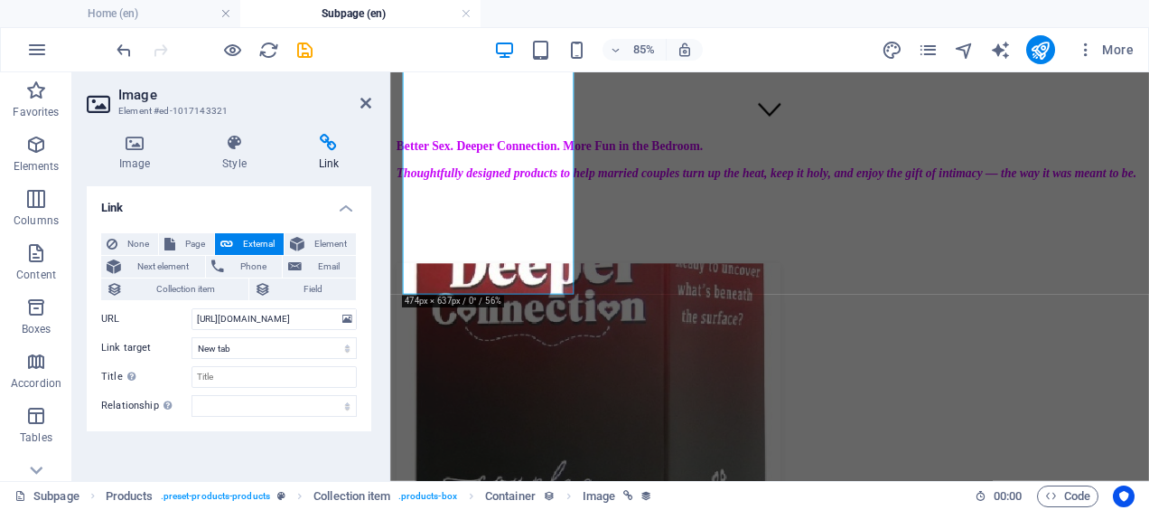
click at [298, 289] on span "Field" at bounding box center [313, 289] width 75 height 22
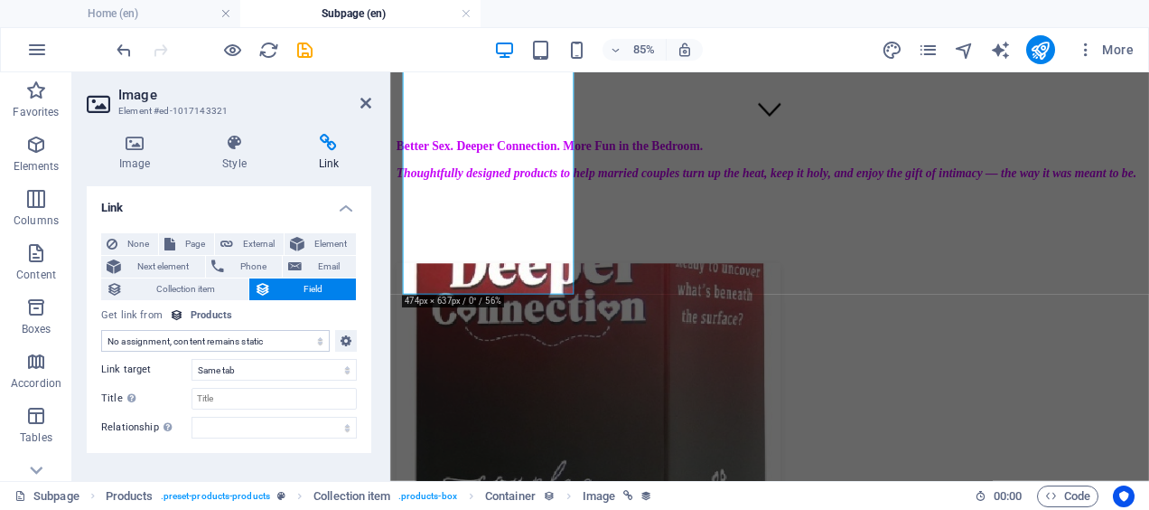
click at [246, 239] on span "External" at bounding box center [259, 244] width 40 height 22
select select "blank"
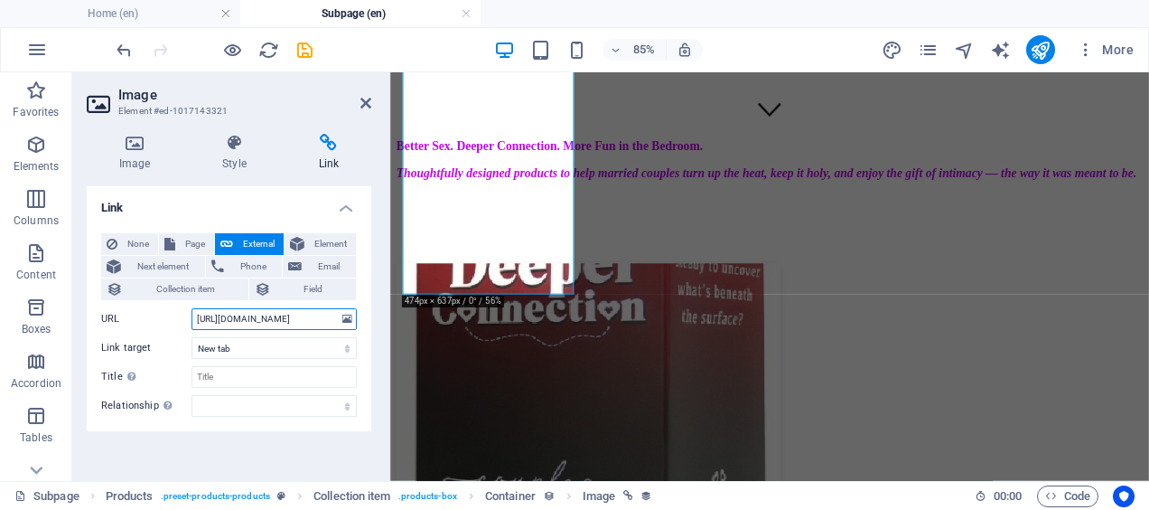
scroll to position [0, 2955]
drag, startPoint x: 195, startPoint y: 316, endPoint x: 387, endPoint y: 314, distance: 191.6
click at [387, 314] on aside "Image Element #ed-1017143321 Image Style Link Collection No assignment, content…" at bounding box center [231, 276] width 318 height 408
paste input "[URL][DOMAIN_NAME]"
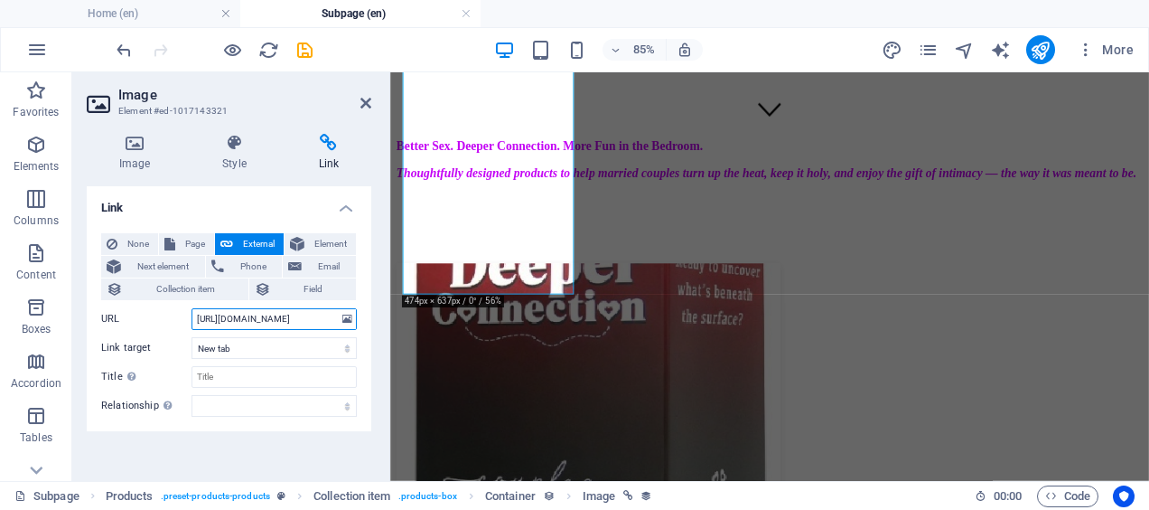
scroll to position [0, 2383]
type input "[URL][DOMAIN_NAME]"
click at [304, 49] on icon "save" at bounding box center [305, 50] width 21 height 21
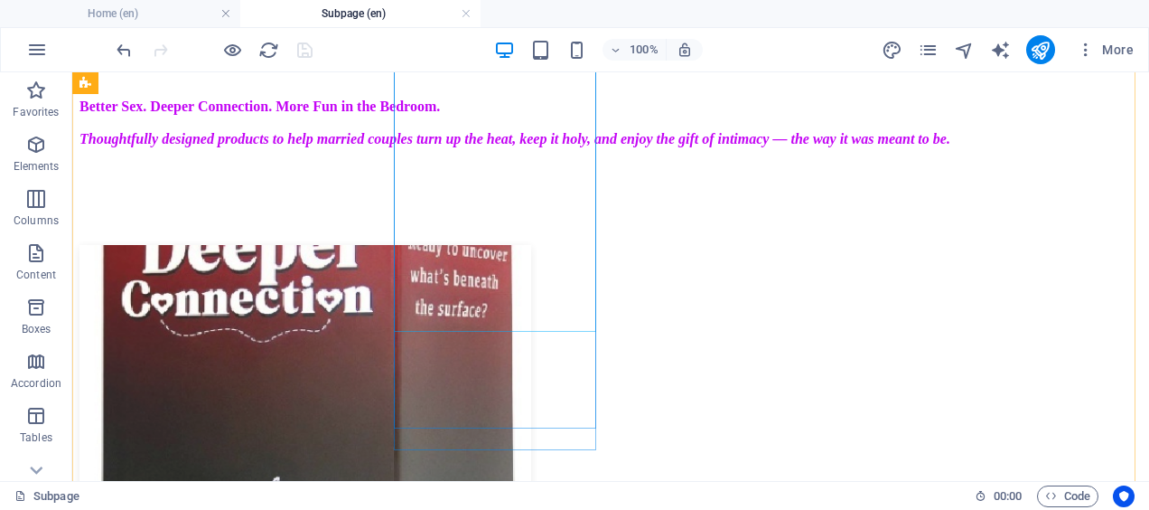
scroll to position [408, 0]
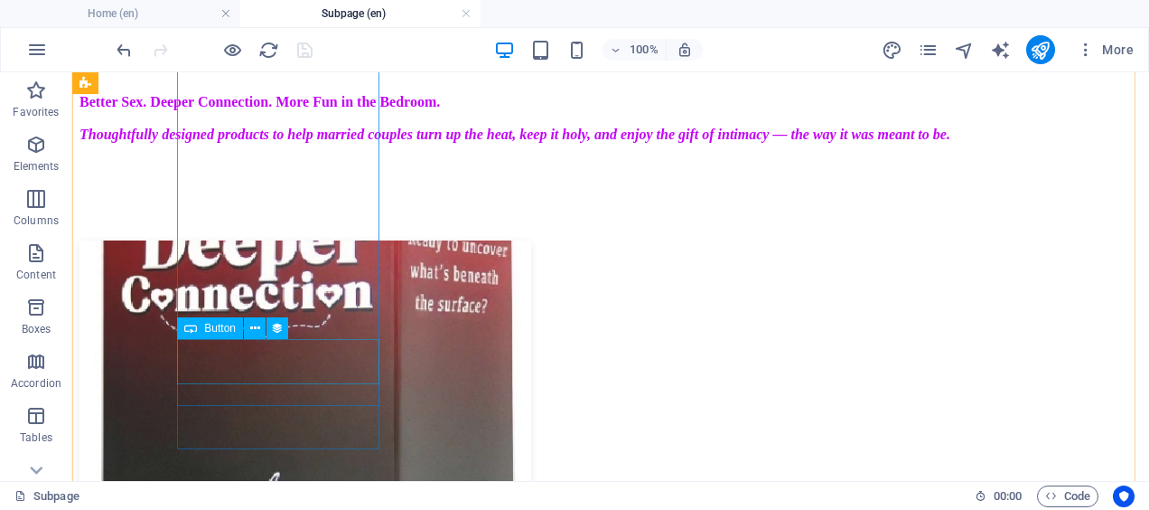
select select "name"
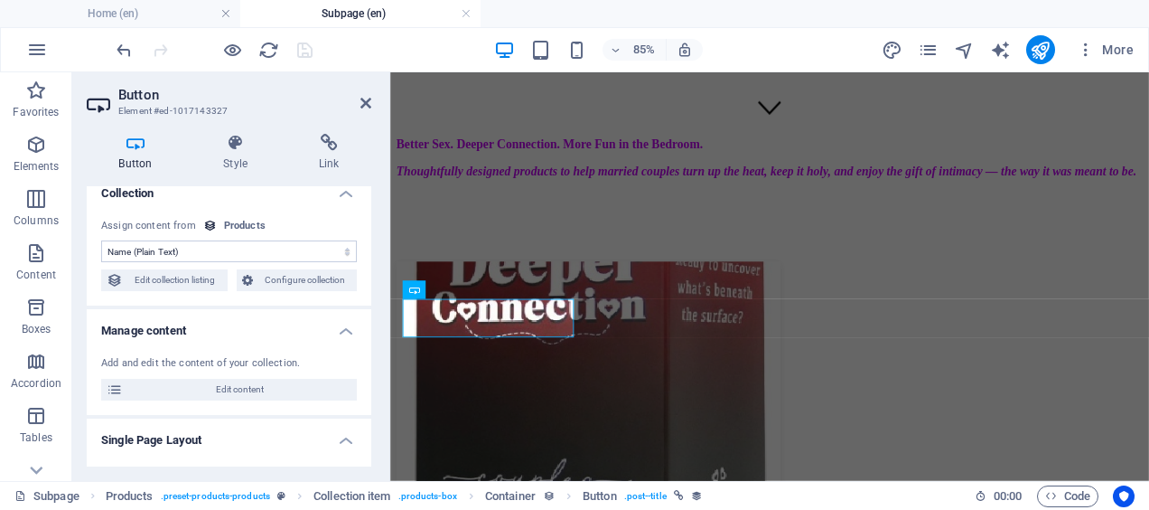
scroll to position [0, 0]
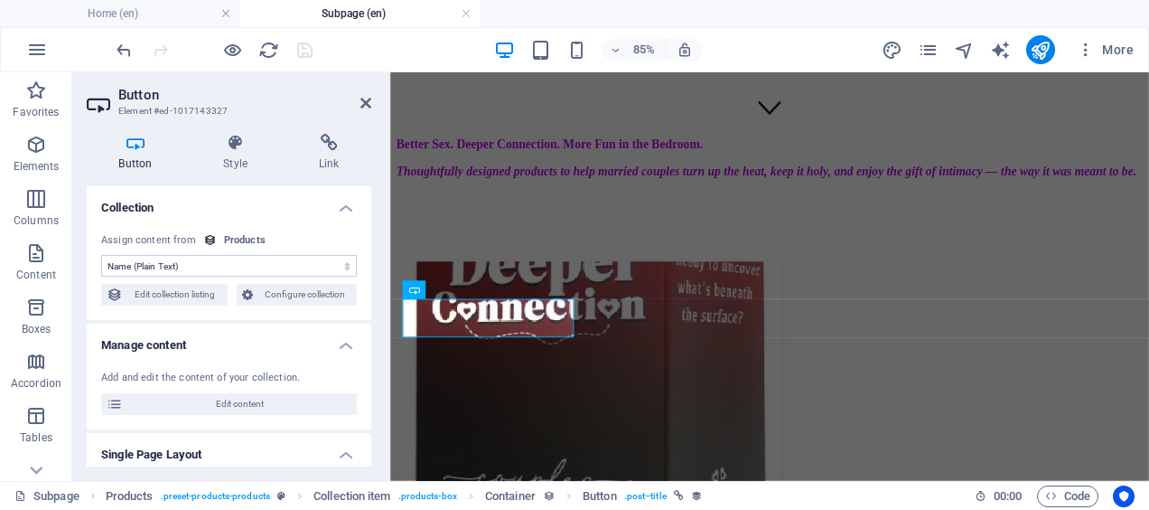
click at [332, 145] on icon at bounding box center [328, 143] width 85 height 18
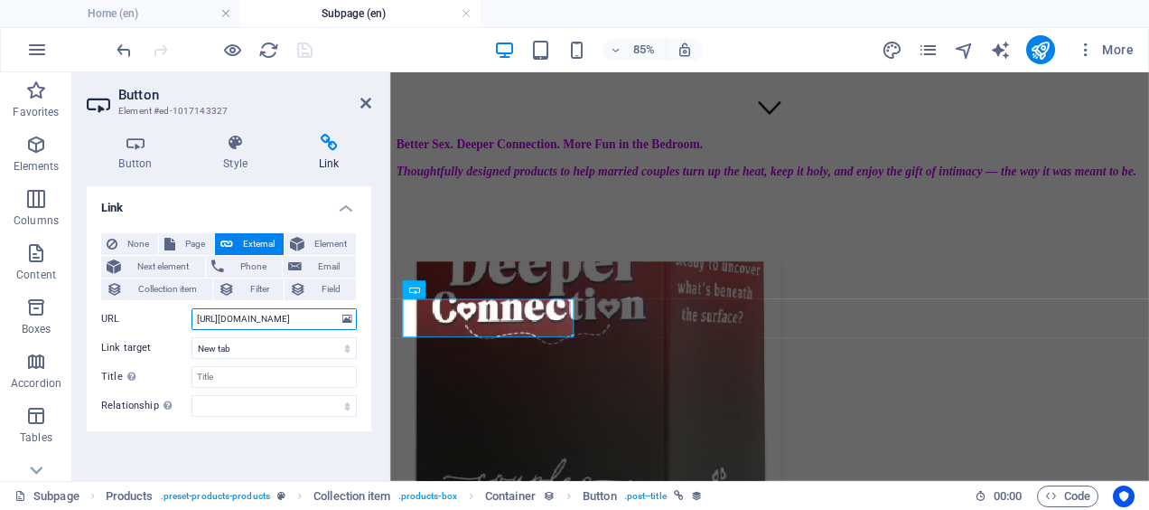
click at [237, 322] on input "[URL][DOMAIN_NAME]" at bounding box center [274, 319] width 165 height 22
drag, startPoint x: 194, startPoint y: 316, endPoint x: 366, endPoint y: 322, distance: 171.8
click at [366, 322] on div "None Page External Element Next element Phone Email Collection item Filter Fiel…" at bounding box center [229, 325] width 285 height 212
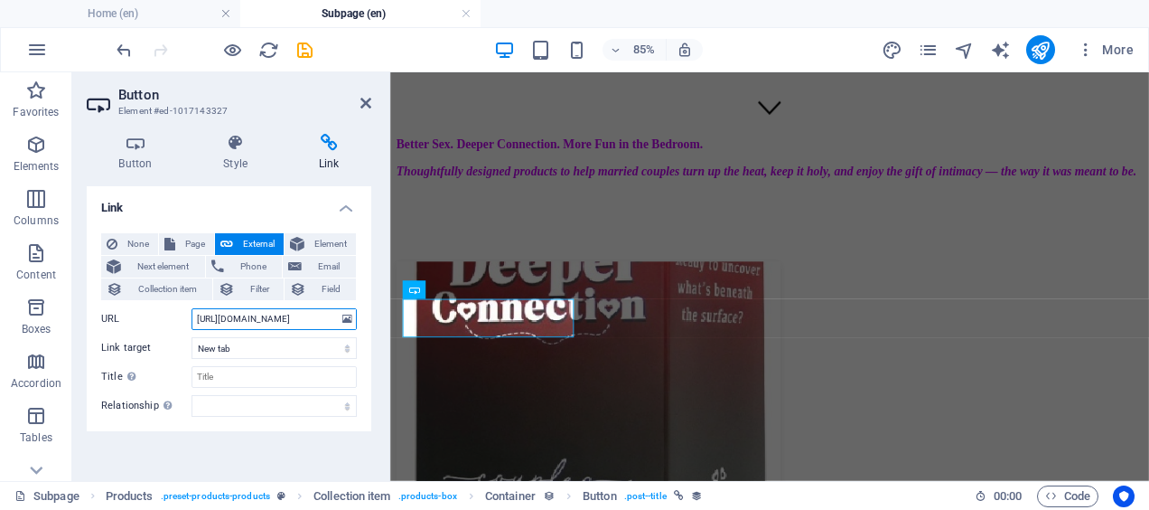
drag, startPoint x: 196, startPoint y: 320, endPoint x: 361, endPoint y: 320, distance: 164.4
click at [361, 320] on div "None Page External Element Next element Phone Email Collection item Filter Fiel…" at bounding box center [229, 325] width 285 height 212
drag, startPoint x: 197, startPoint y: 316, endPoint x: 335, endPoint y: 320, distance: 138.3
click at [335, 320] on div "URL [URL][DOMAIN_NAME]" at bounding box center [229, 319] width 256 height 22
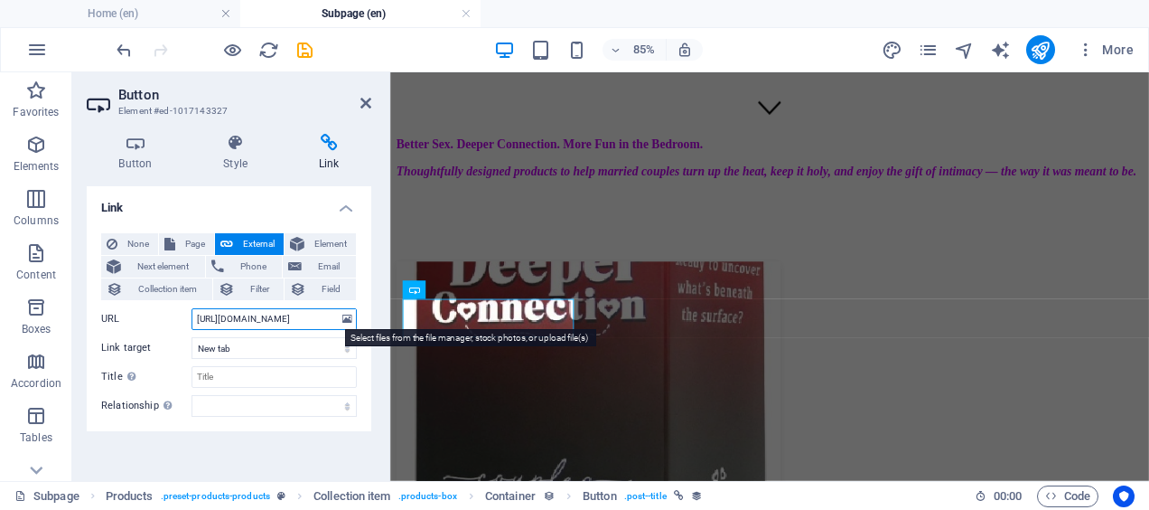
scroll to position [0, 0]
type input "h"
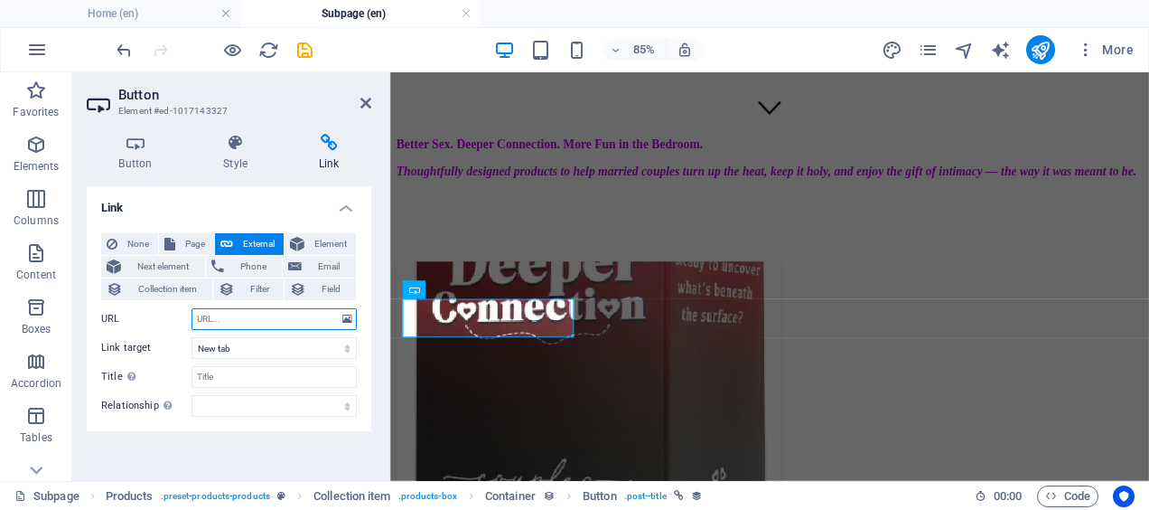
click at [218, 317] on input "URL" at bounding box center [274, 319] width 165 height 22
paste input "[URL][DOMAIN_NAME]"
type input "[URL][DOMAIN_NAME]"
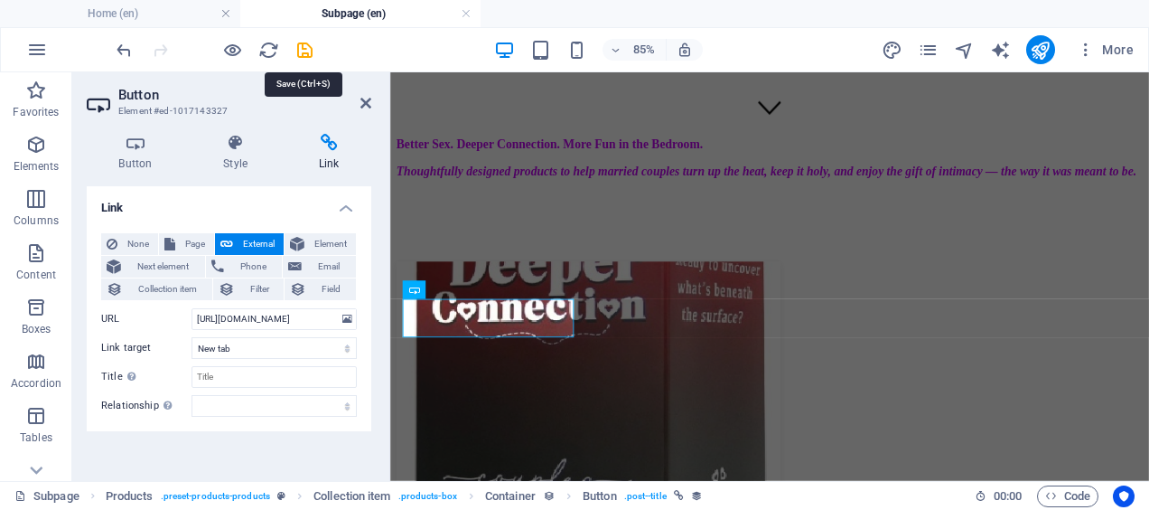
scroll to position [0, 0]
click at [305, 51] on icon "save" at bounding box center [305, 50] width 21 height 21
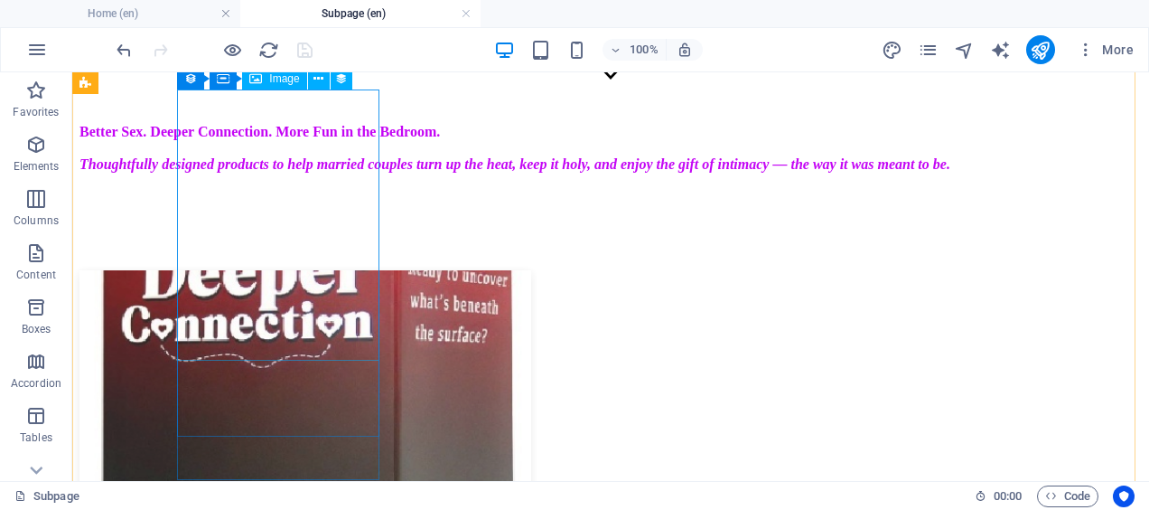
scroll to position [379, 0]
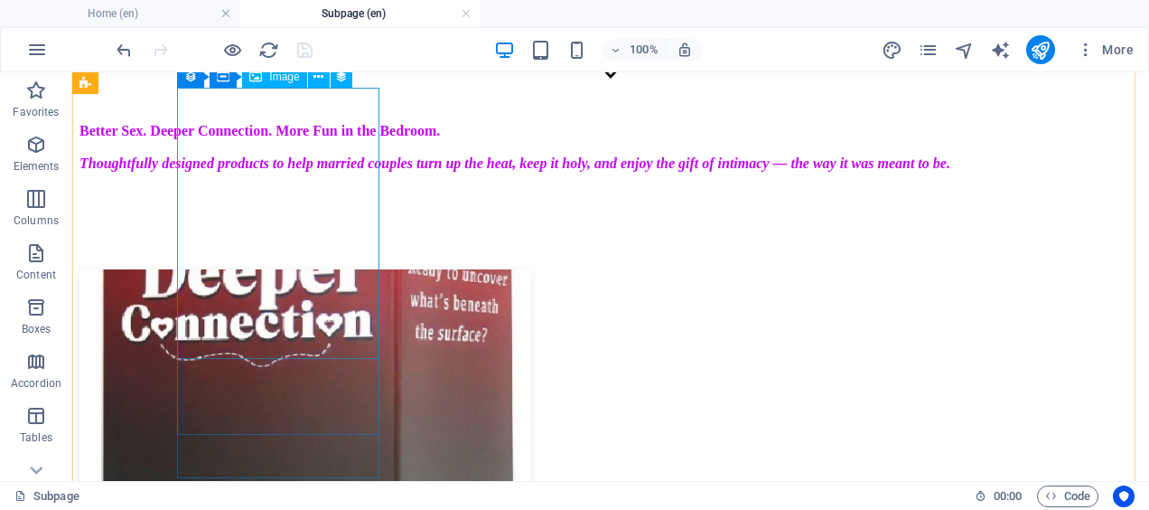
click at [277, 269] on figure at bounding box center [611, 406] width 1063 height 275
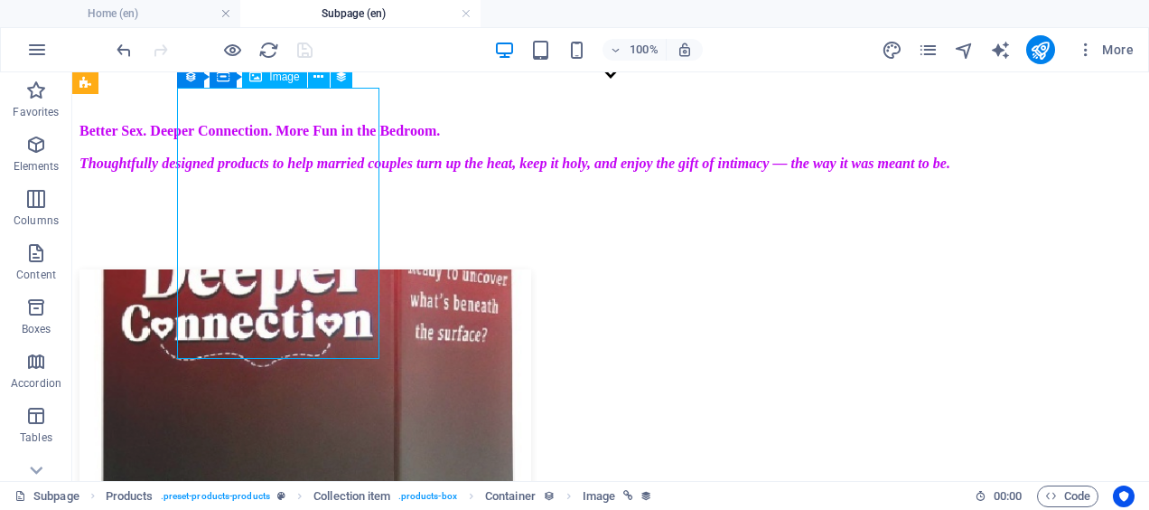
click at [277, 269] on figure at bounding box center [611, 406] width 1063 height 275
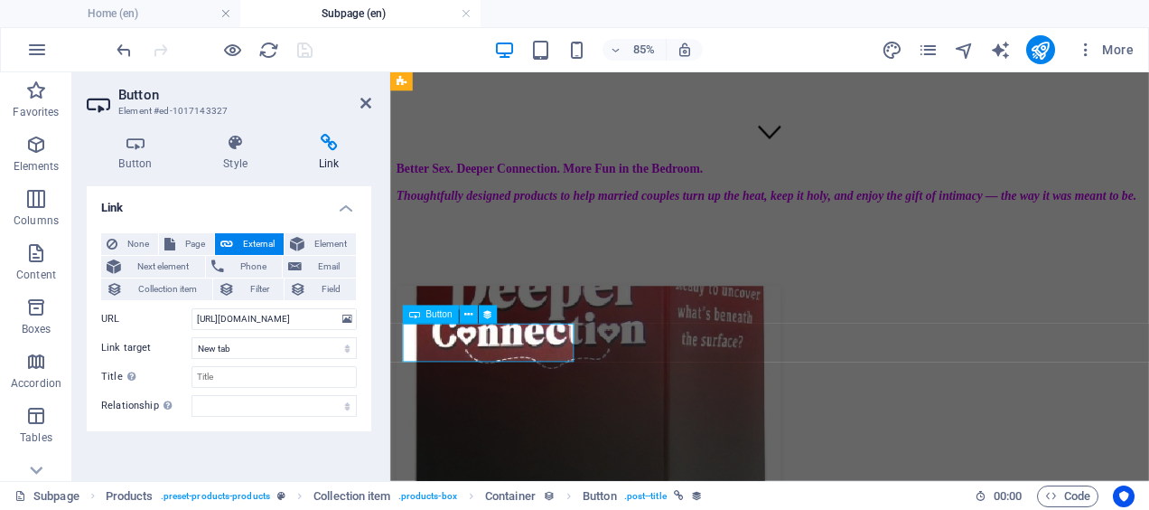
click at [365, 104] on icon at bounding box center [366, 103] width 11 height 14
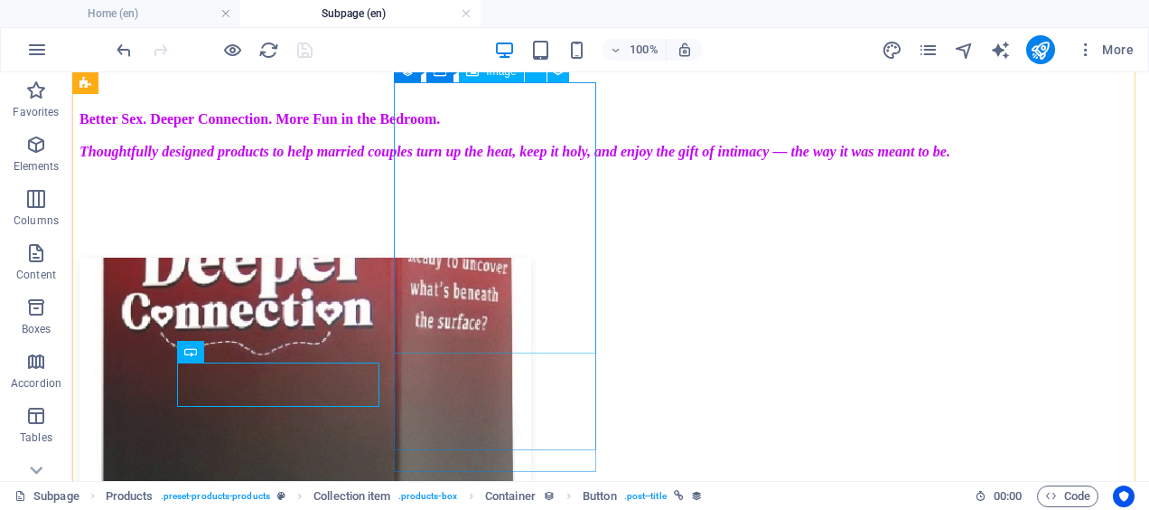
scroll to position [393, 0]
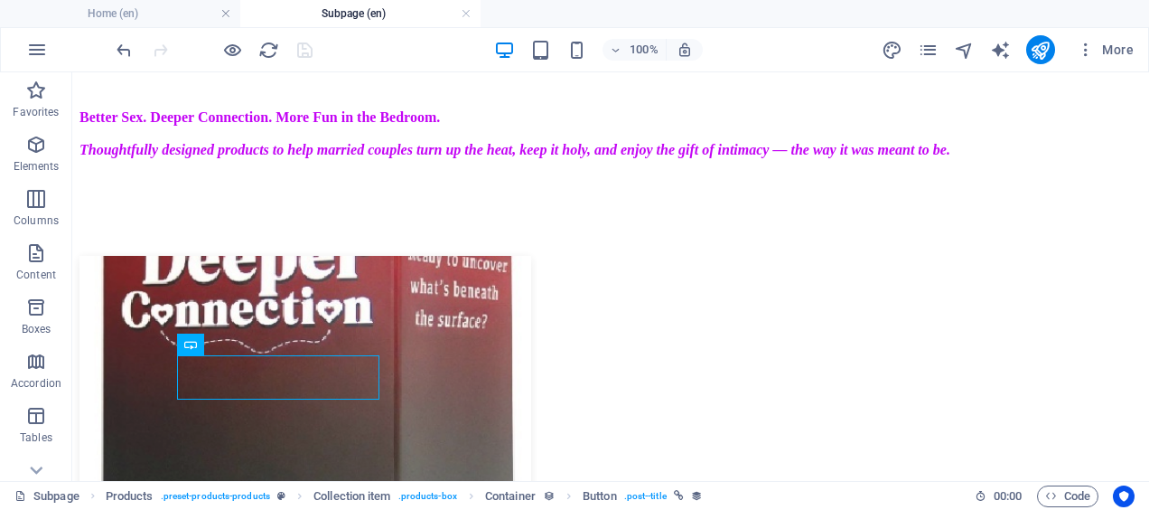
click at [345, 42] on div "100% More" at bounding box center [627, 49] width 1028 height 29
click at [372, 43] on div "100% More" at bounding box center [627, 49] width 1028 height 29
click at [396, 43] on div "100% More" at bounding box center [627, 49] width 1028 height 29
click at [402, 42] on div "100% More" at bounding box center [627, 49] width 1028 height 29
click at [401, 42] on div "100% More" at bounding box center [627, 49] width 1028 height 29
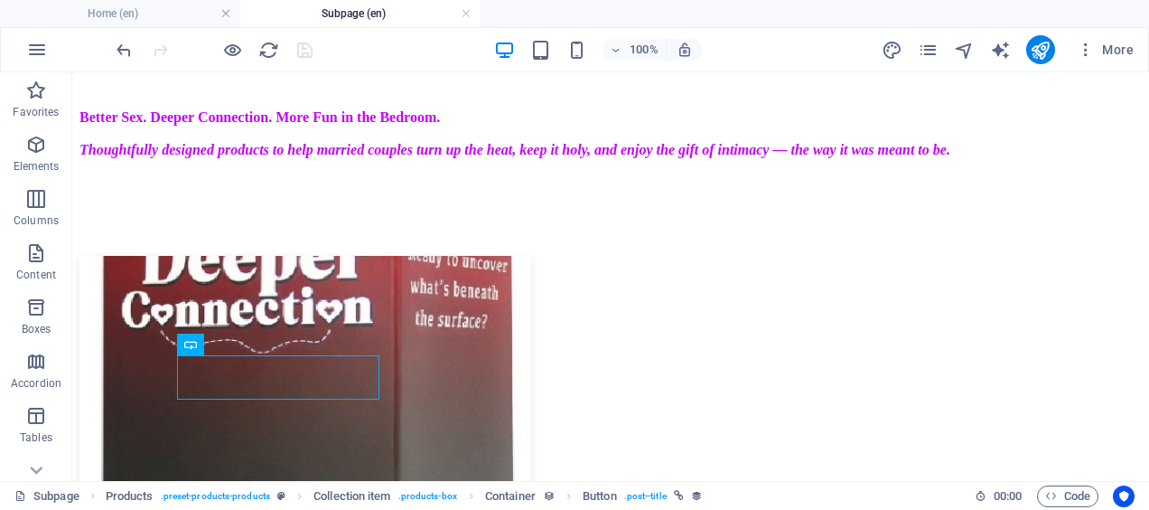
click at [401, 42] on div "100% More" at bounding box center [627, 49] width 1028 height 29
click at [304, 51] on div at bounding box center [214, 49] width 202 height 29
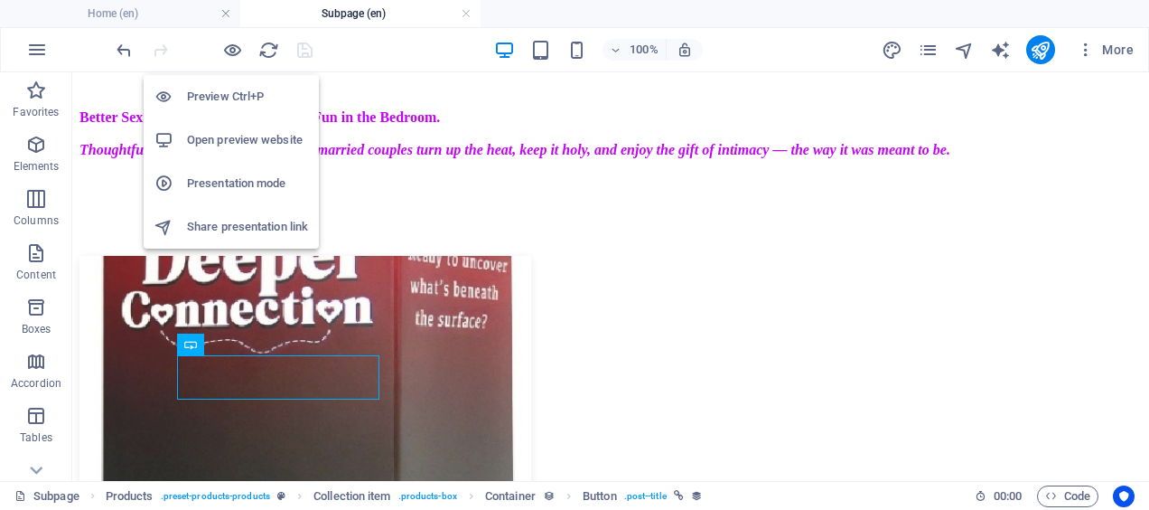
click at [231, 53] on icon "button" at bounding box center [232, 50] width 21 height 21
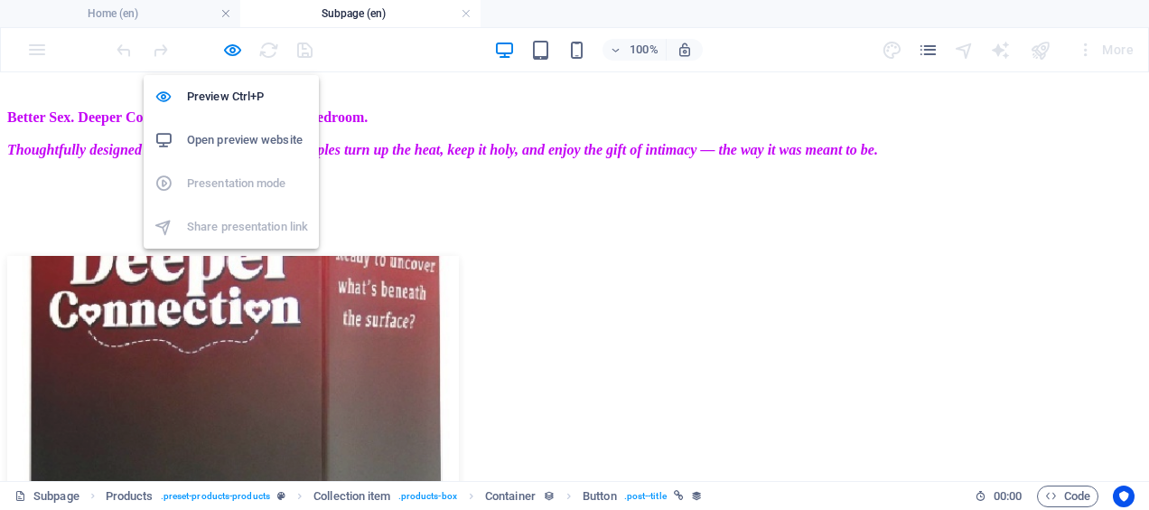
click at [229, 52] on icon "button" at bounding box center [232, 50] width 21 height 21
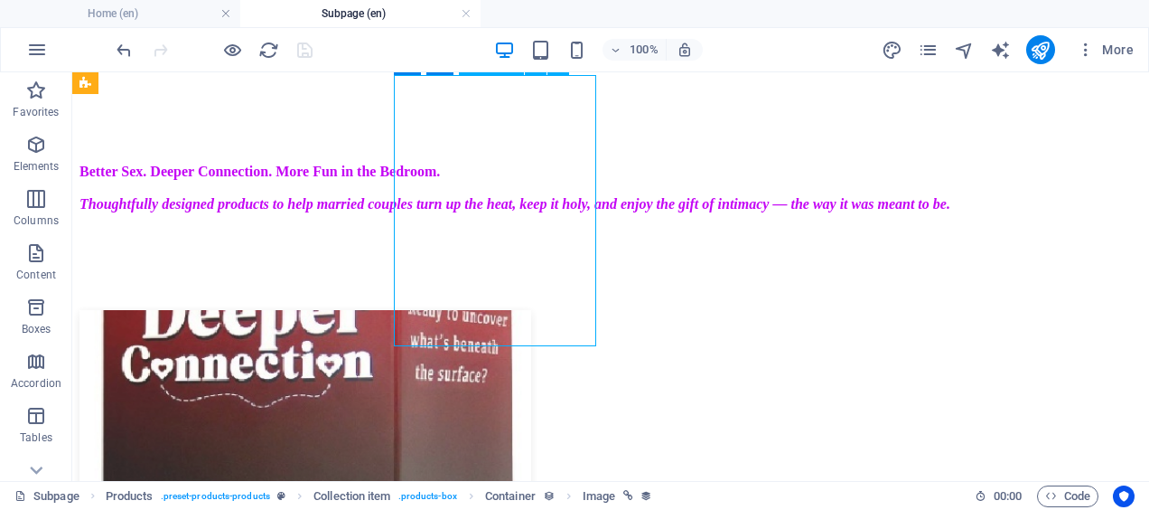
select select "image"
select select "px"
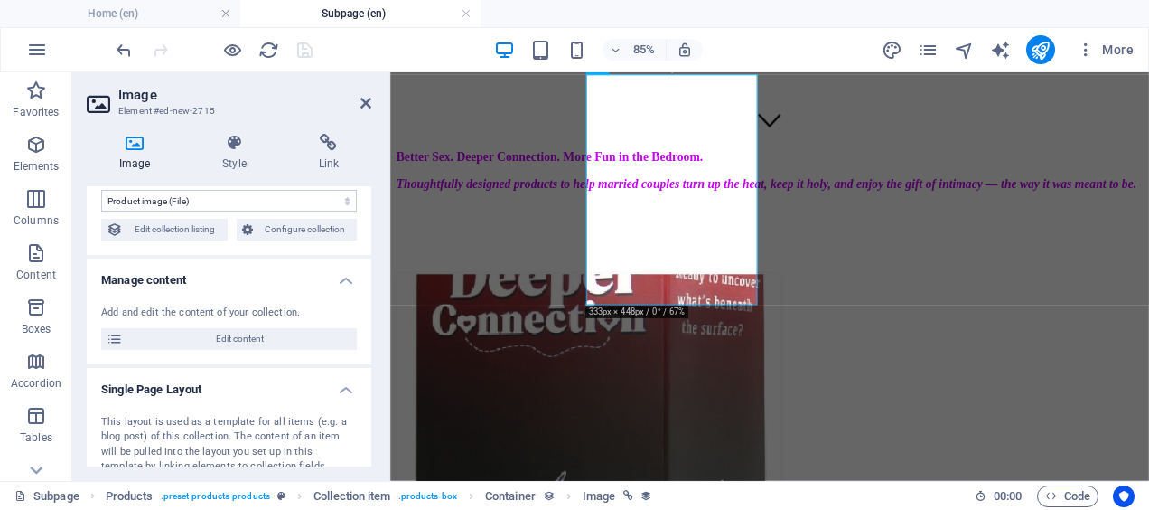
scroll to position [0, 0]
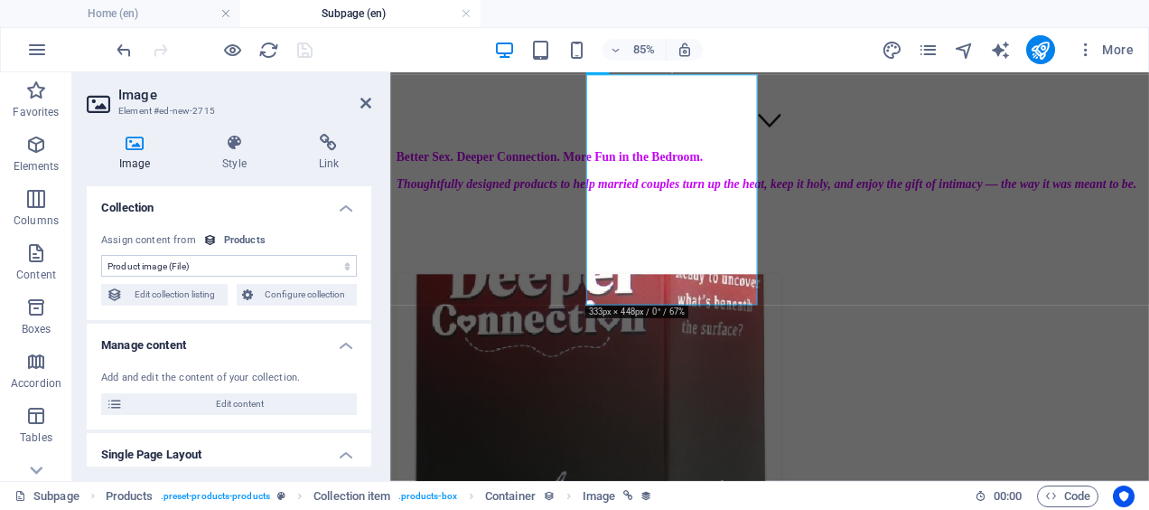
click at [329, 146] on icon at bounding box center [328, 143] width 85 height 18
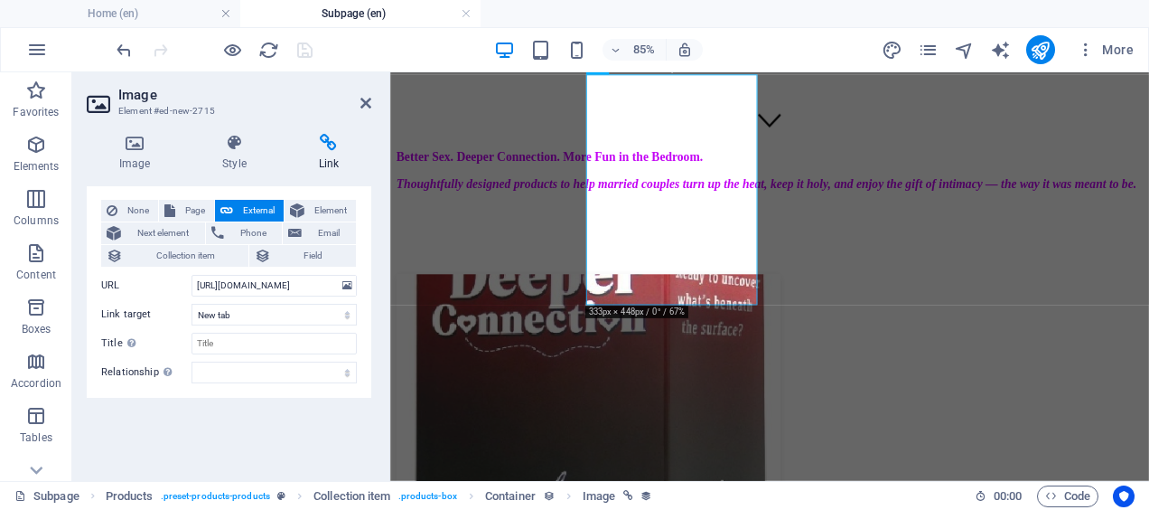
scroll to position [26, 0]
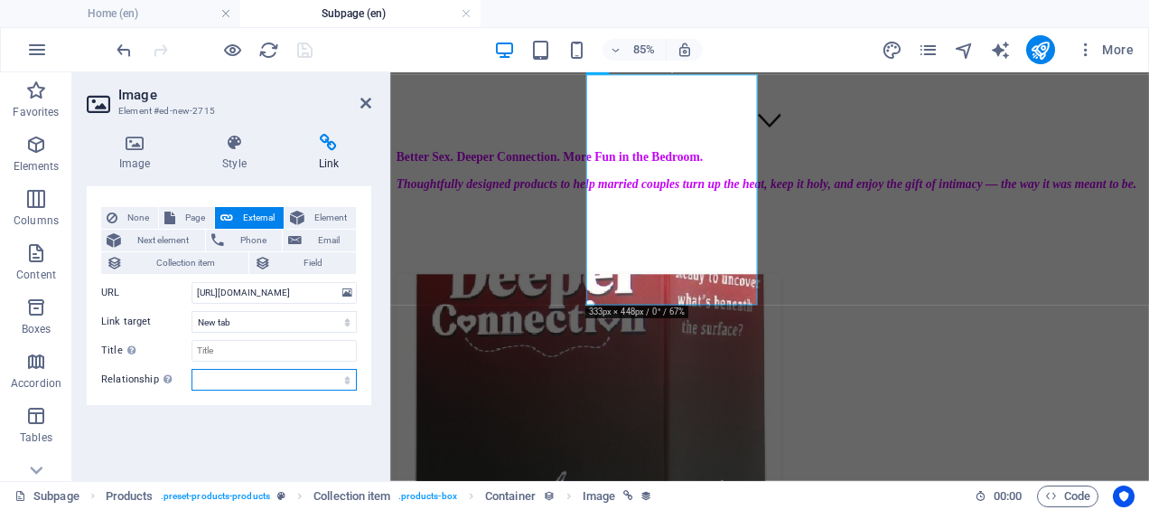
click at [322, 385] on select "alternate author bookmark external help license next nofollow noreferrer noopen…" at bounding box center [274, 380] width 165 height 22
click at [295, 354] on input "Title Additional link description, should not be the same as the link text. The…" at bounding box center [274, 351] width 165 height 22
click at [271, 323] on select "New tab Same tab Overlay" at bounding box center [274, 322] width 165 height 22
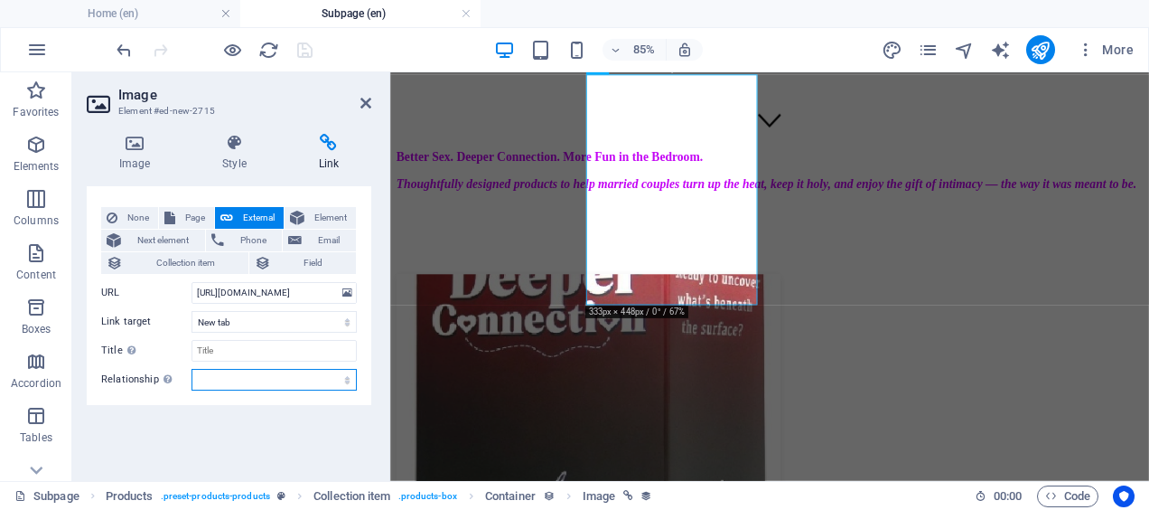
click at [280, 385] on select "alternate author bookmark external help license next nofollow noreferrer noopen…" at bounding box center [274, 380] width 165 height 22
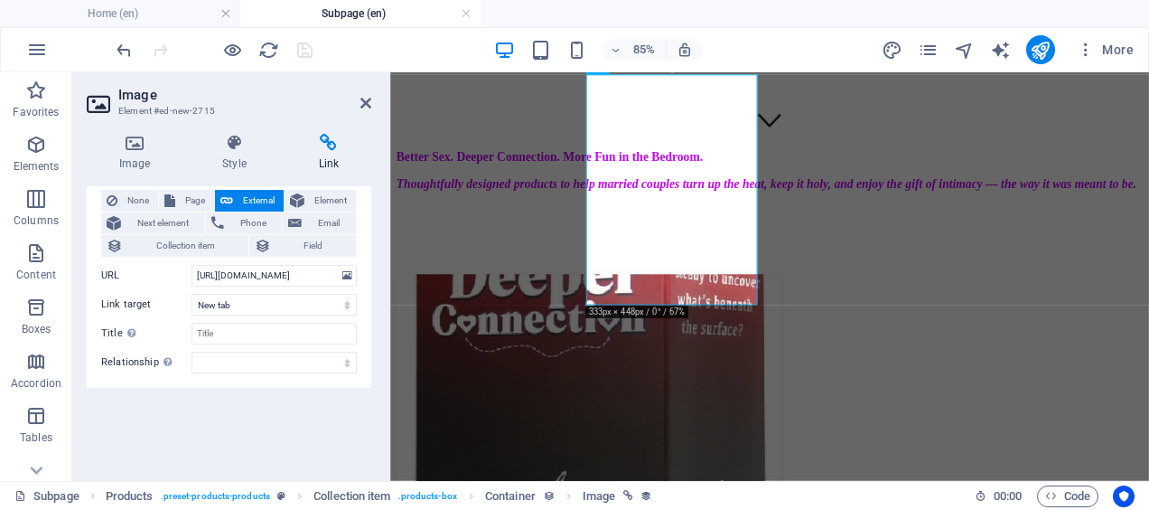
click at [233, 149] on icon at bounding box center [234, 143] width 89 height 18
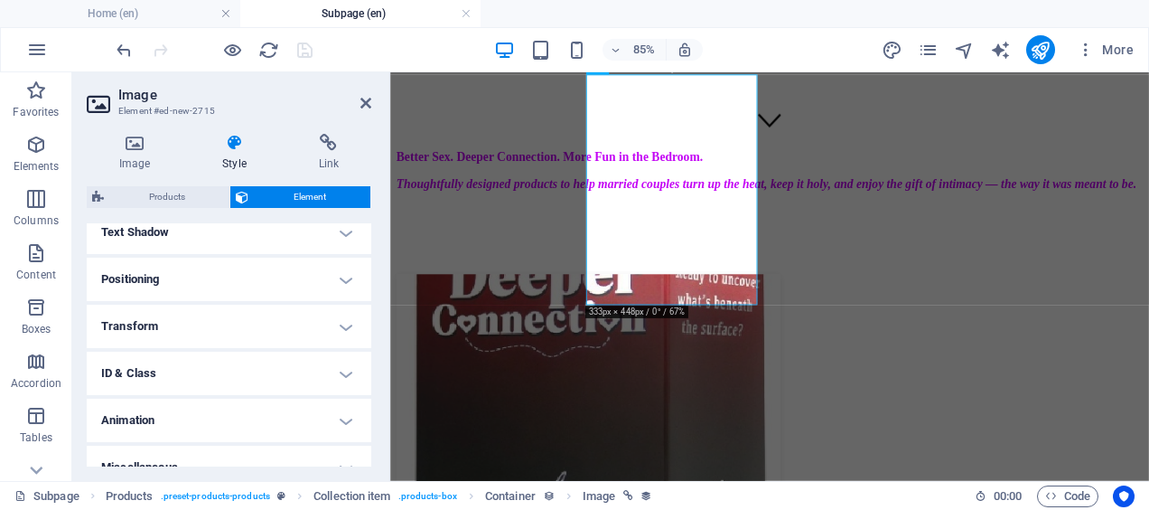
scroll to position [532, 0]
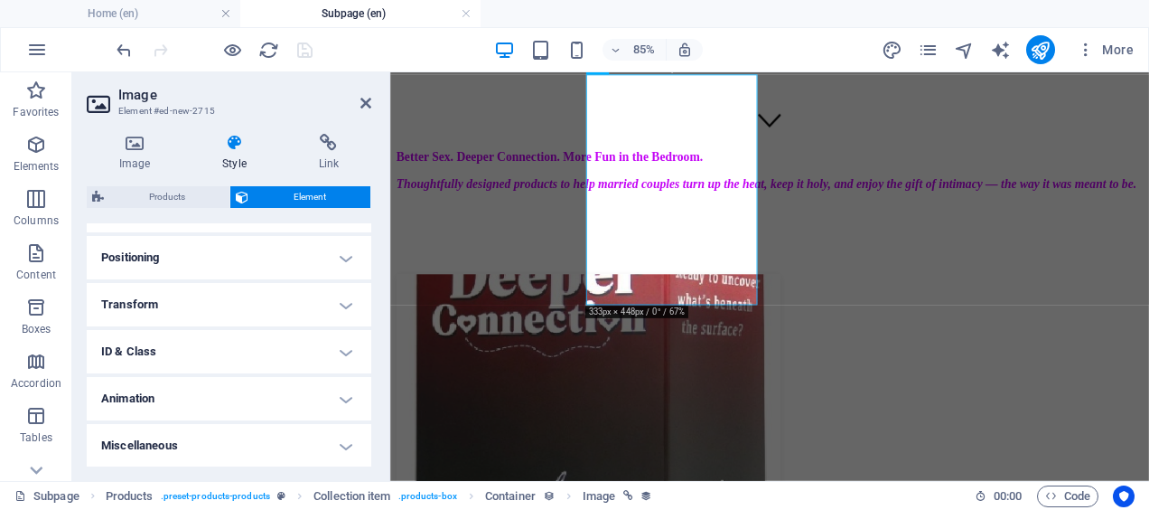
click at [208, 442] on h4 "Miscellaneous" at bounding box center [229, 445] width 285 height 43
click at [208, 442] on h4 "Miscellaneous" at bounding box center [229, 440] width 285 height 33
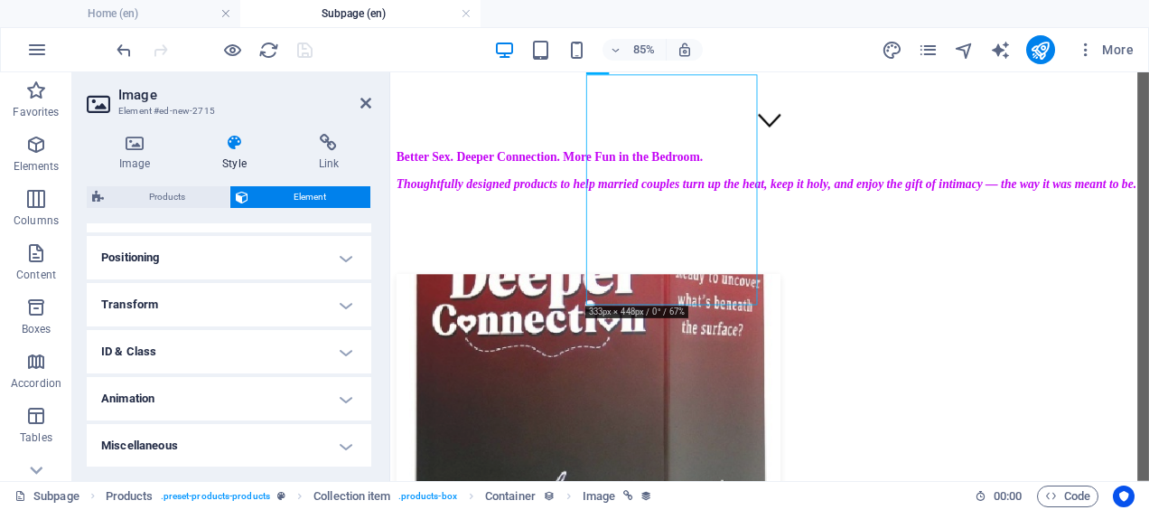
click at [166, 195] on span "Products" at bounding box center [166, 197] width 115 height 22
select select "rem"
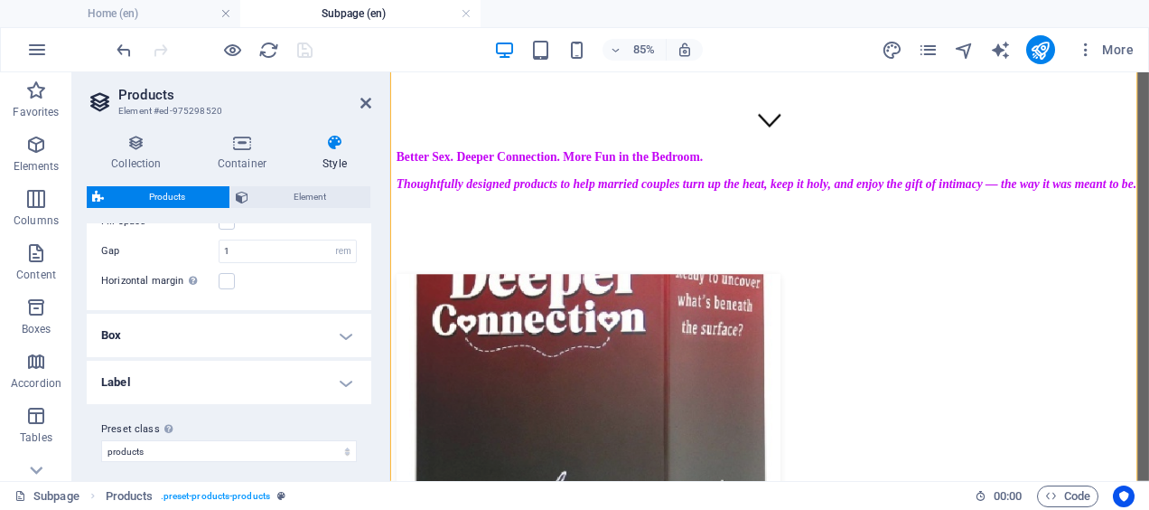
scroll to position [101, 0]
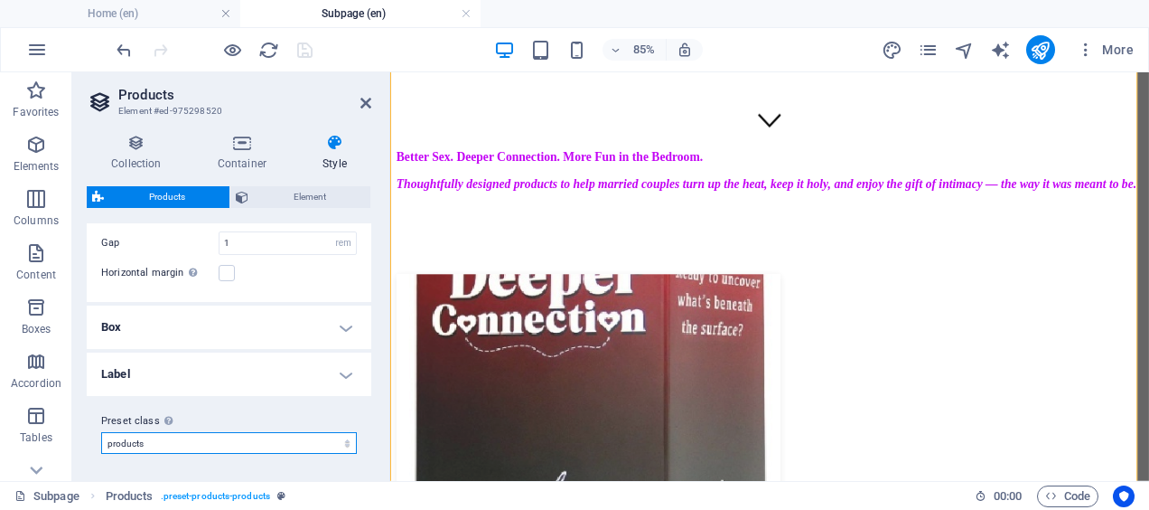
click at [220, 443] on select "products Add preset class" at bounding box center [229, 443] width 256 height 22
click at [101, 432] on select "products Add preset class" at bounding box center [229, 443] width 256 height 22
click at [192, 374] on h4 "Label" at bounding box center [229, 373] width 285 height 43
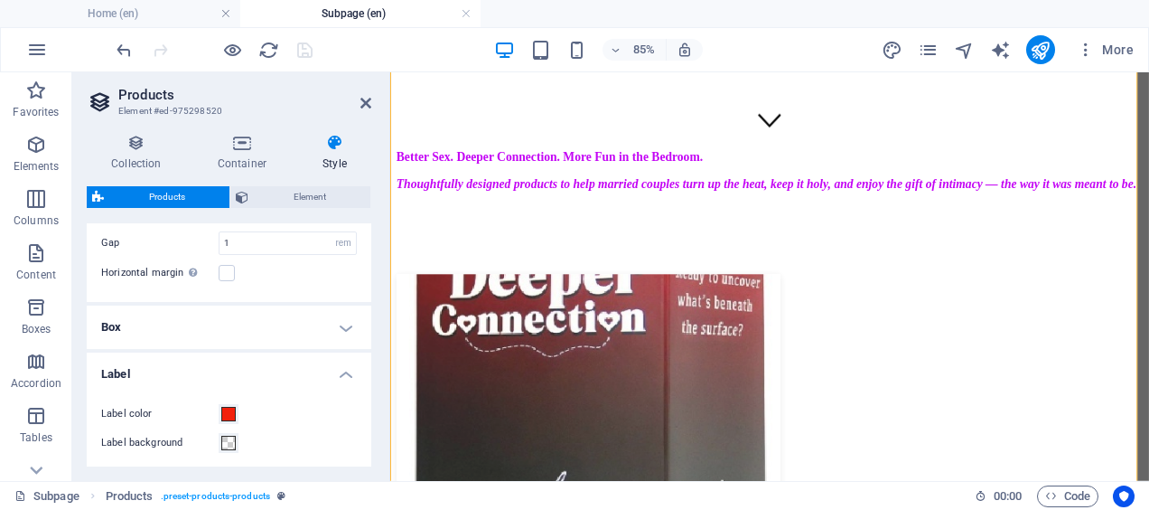
click at [192, 374] on h4 "Label" at bounding box center [229, 368] width 285 height 33
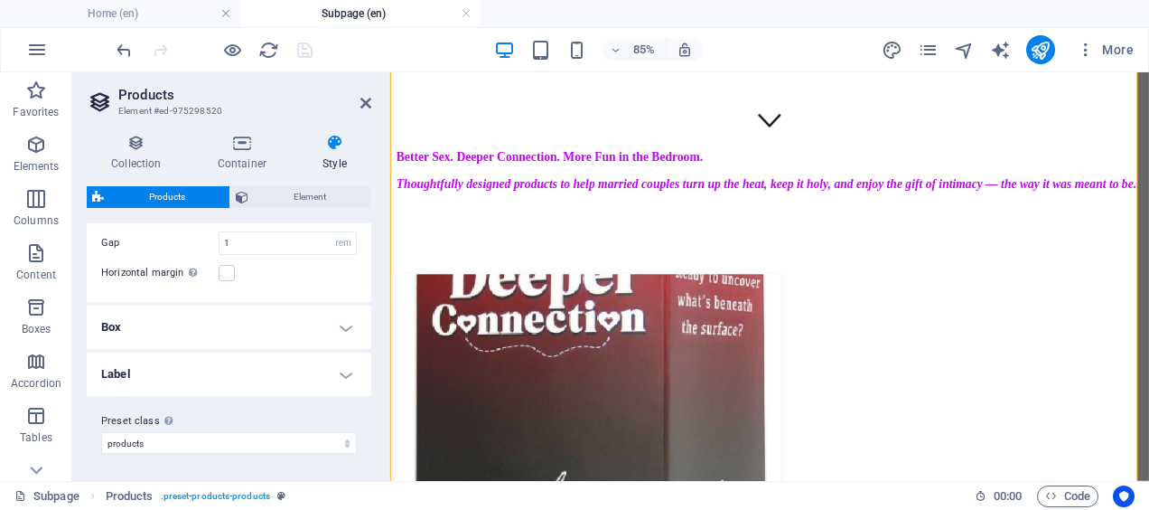
click at [175, 329] on h4 "Box" at bounding box center [229, 326] width 285 height 43
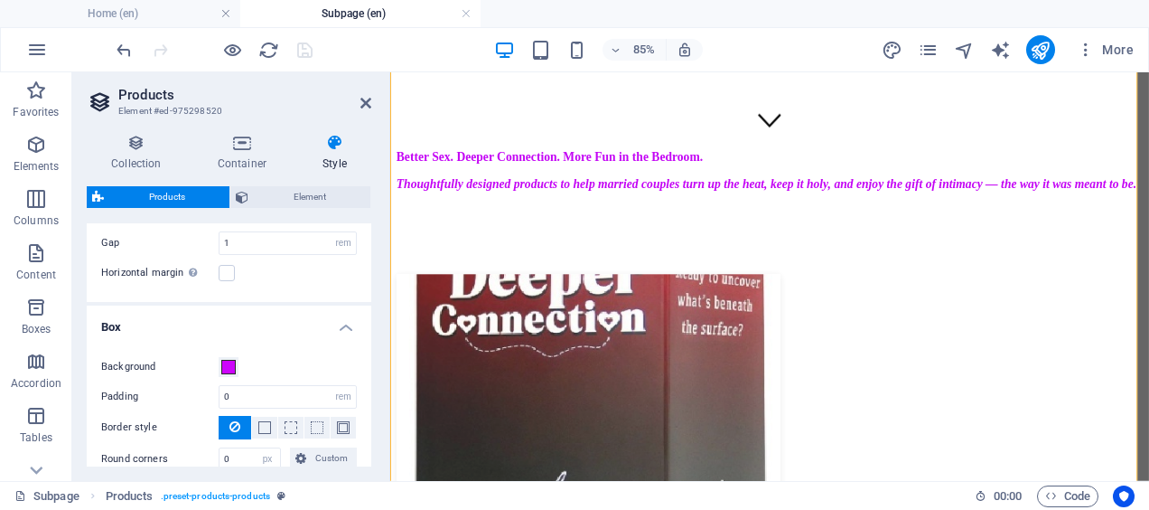
click at [175, 329] on h4 "Box" at bounding box center [229, 321] width 285 height 33
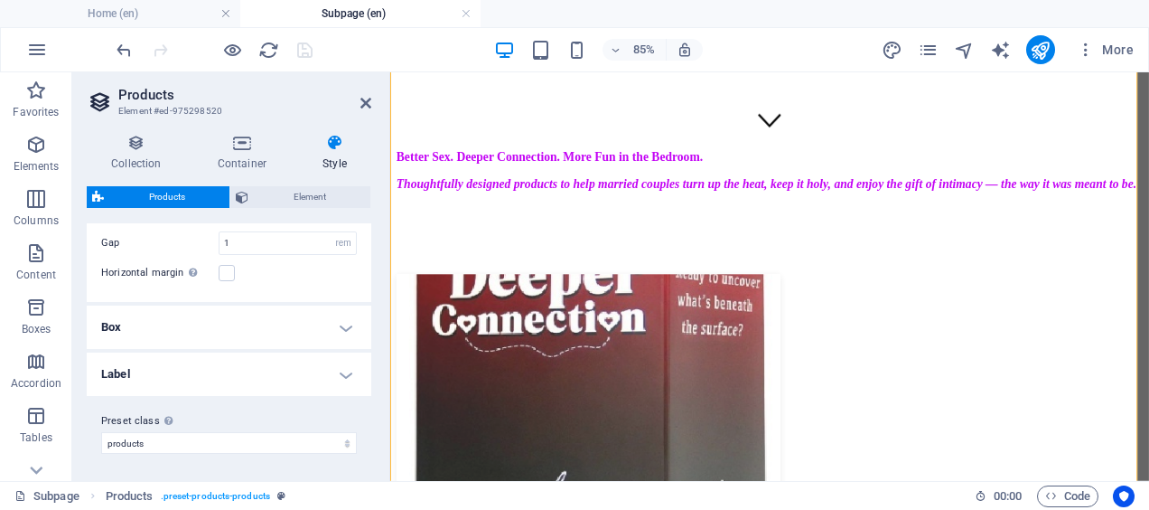
scroll to position [0, 0]
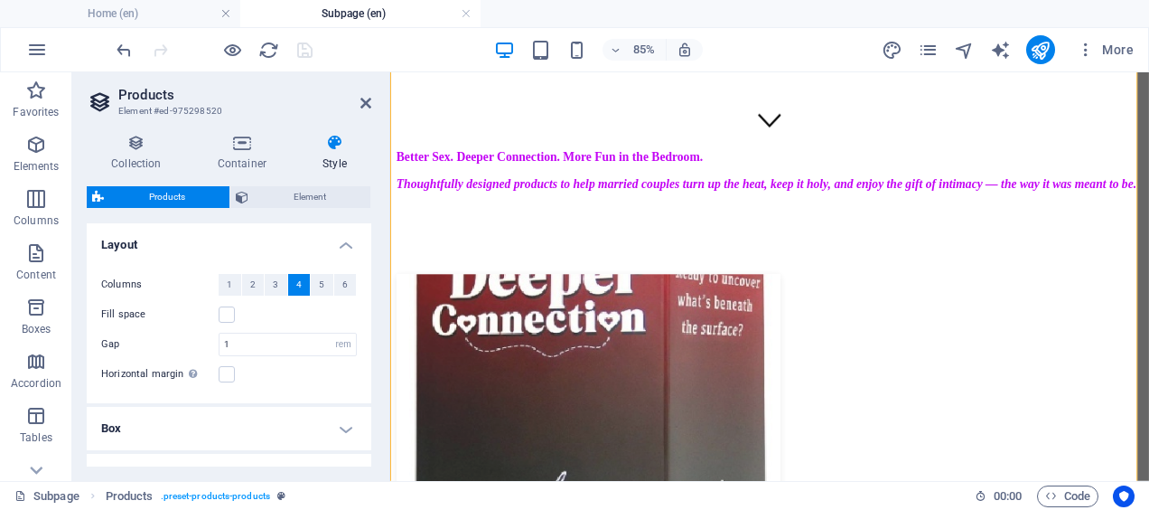
click at [299, 196] on span "Element" at bounding box center [309, 197] width 111 height 22
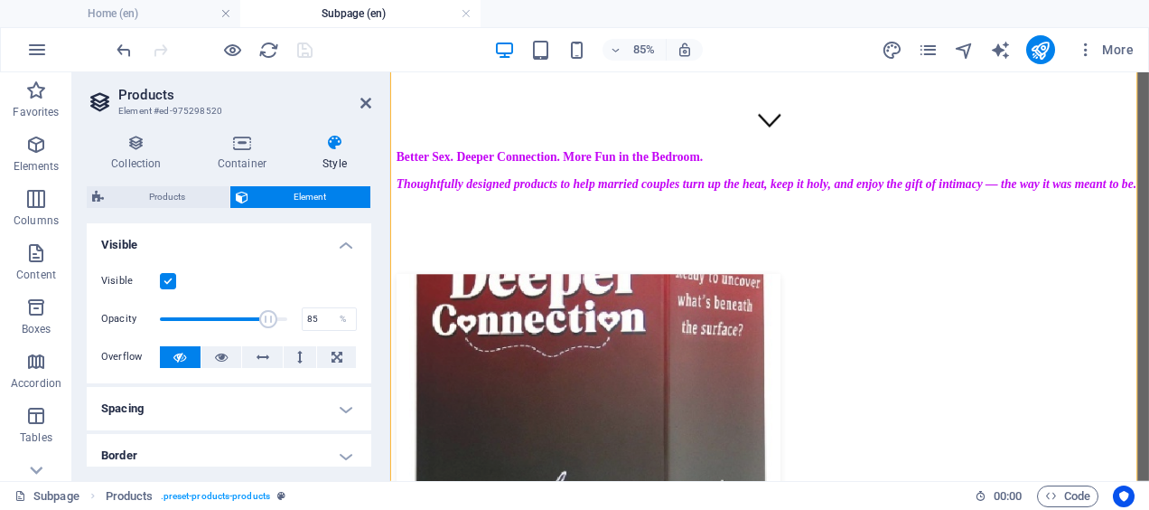
click at [139, 157] on h4 "Collection" at bounding box center [140, 153] width 107 height 38
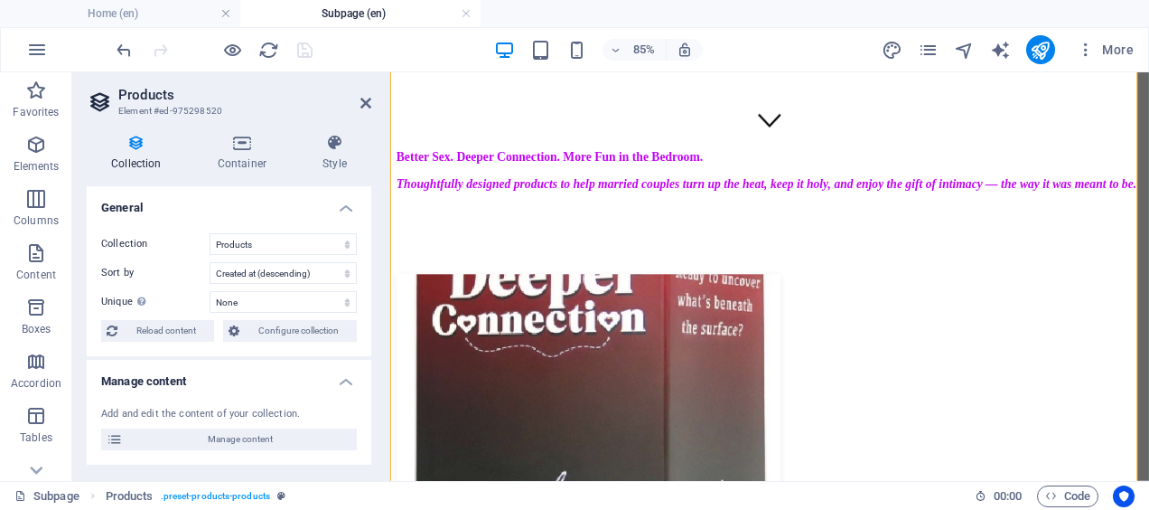
click at [266, 332] on span "Configure collection" at bounding box center [298, 331] width 107 height 22
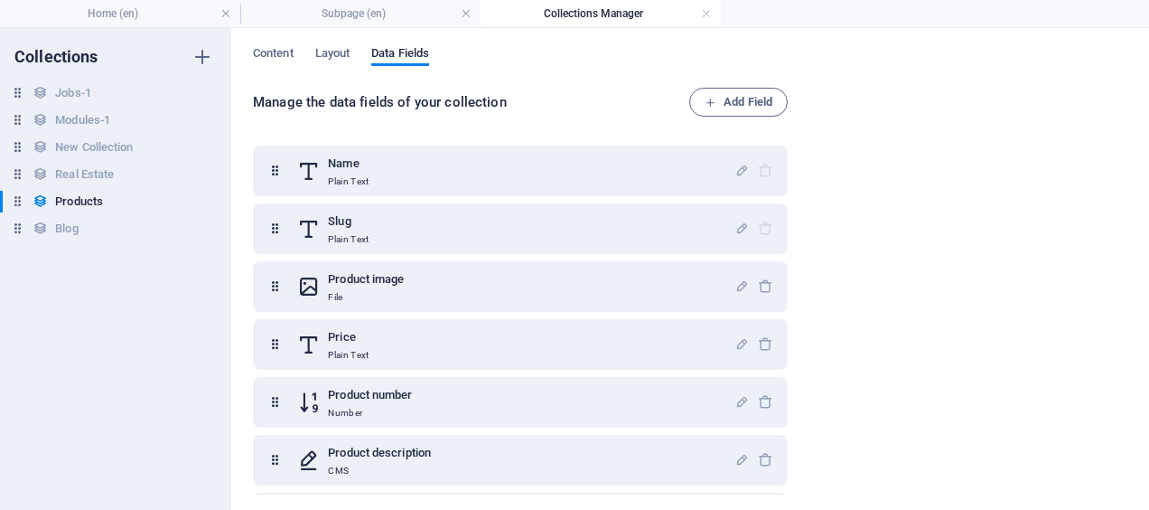
click at [707, 14] on link at bounding box center [706, 13] width 11 height 17
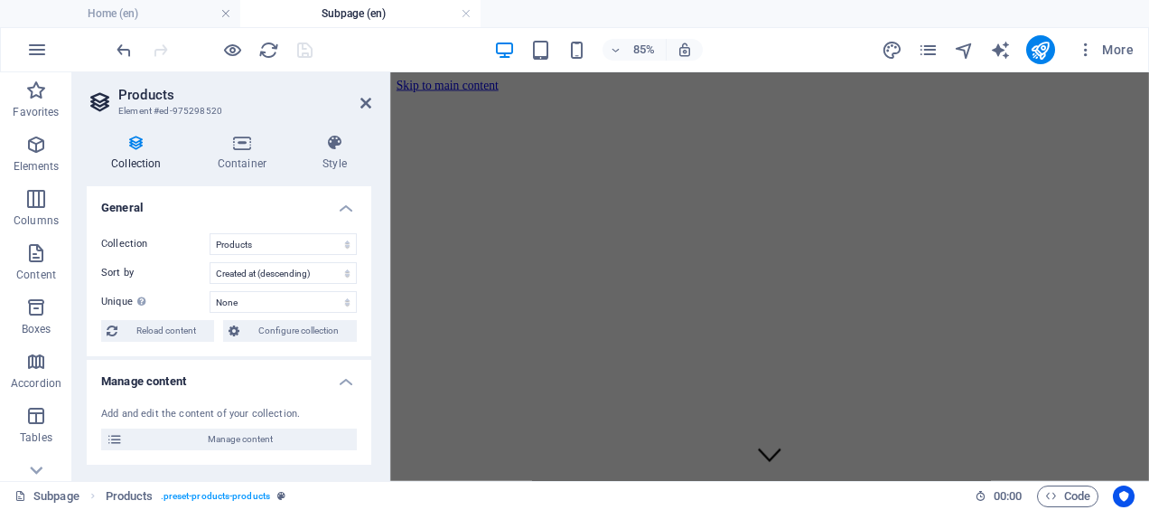
scroll to position [410, 0]
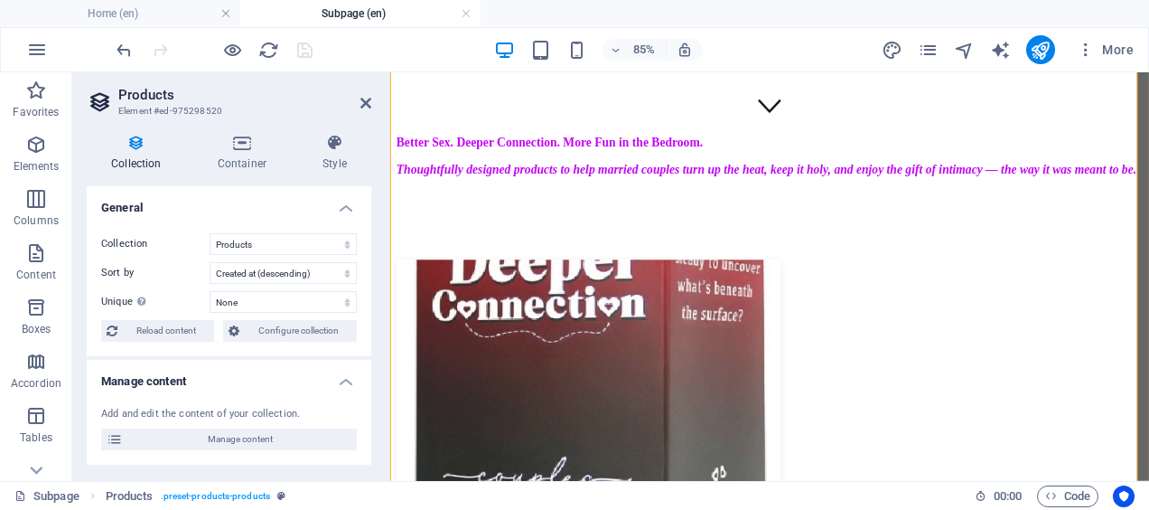
click at [239, 149] on icon at bounding box center [242, 143] width 98 height 18
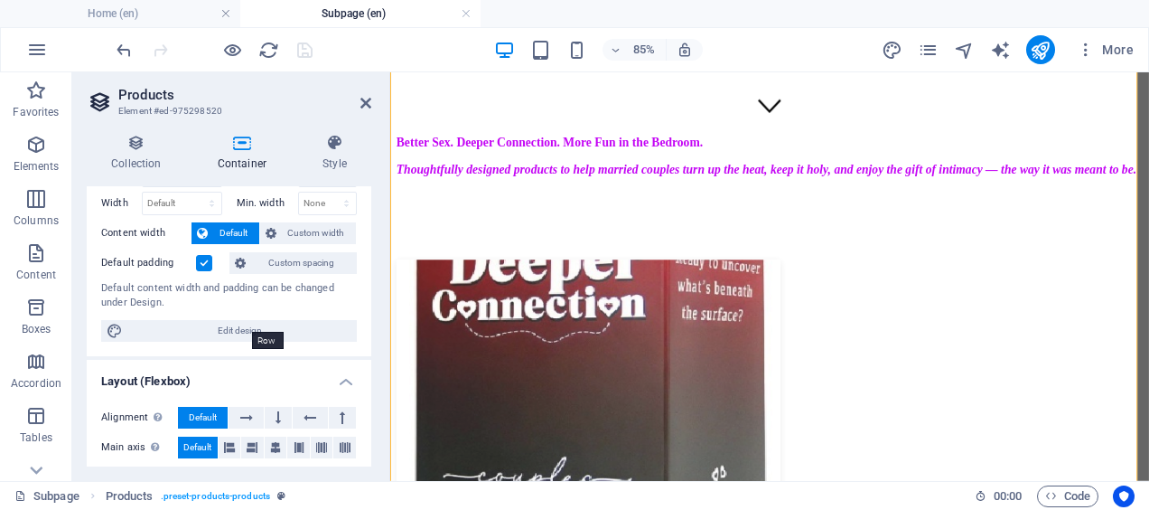
scroll to position [0, 0]
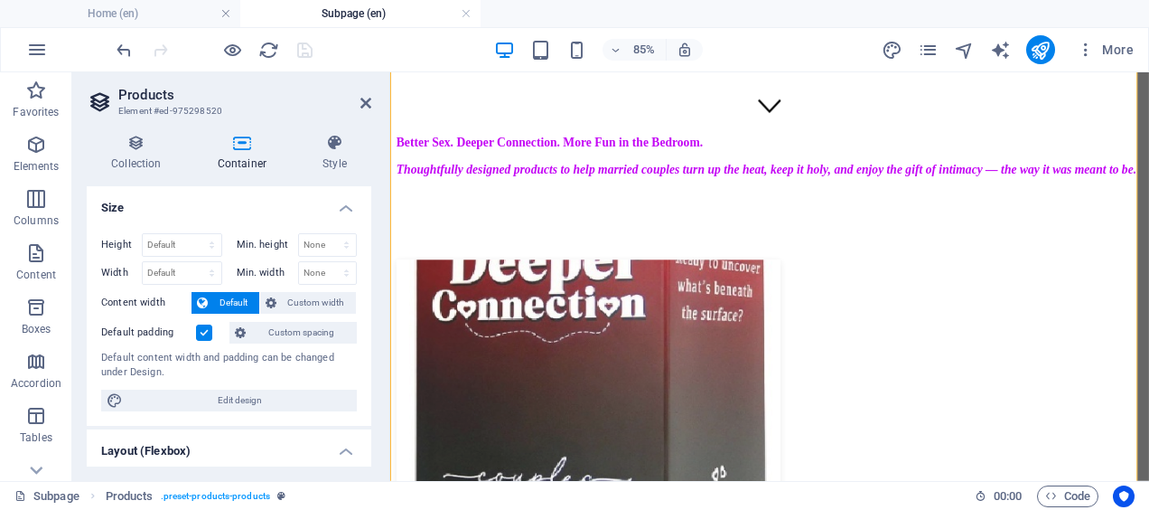
click at [331, 148] on icon at bounding box center [334, 143] width 73 height 18
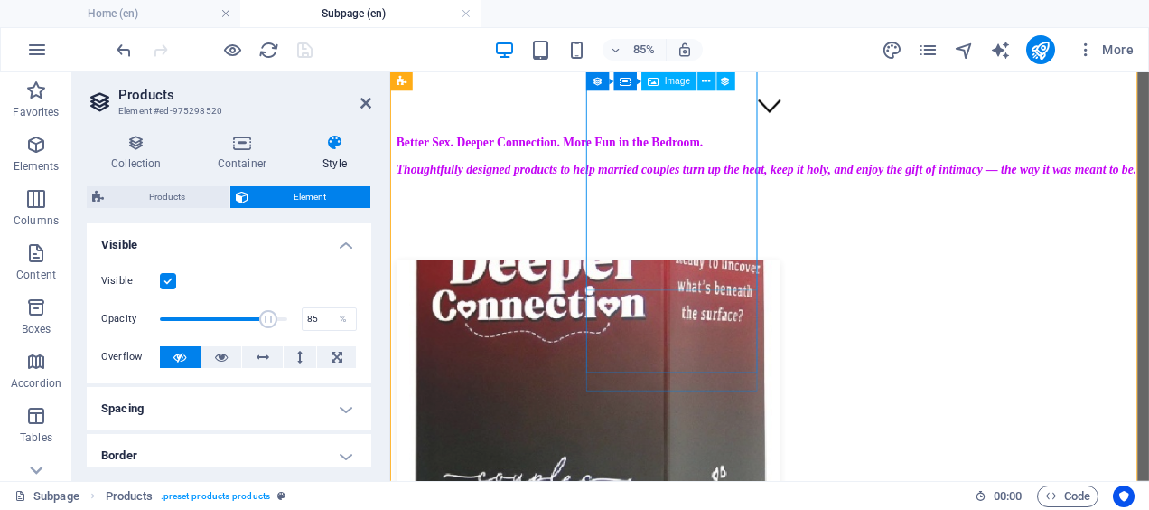
select select "image"
select select "px"
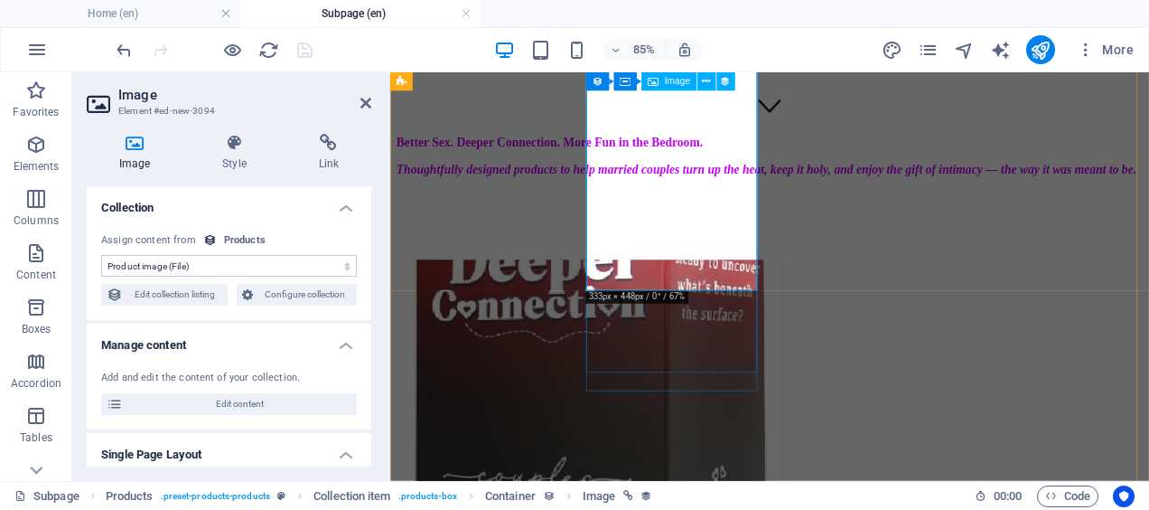
click at [705, 84] on icon at bounding box center [706, 81] width 8 height 16
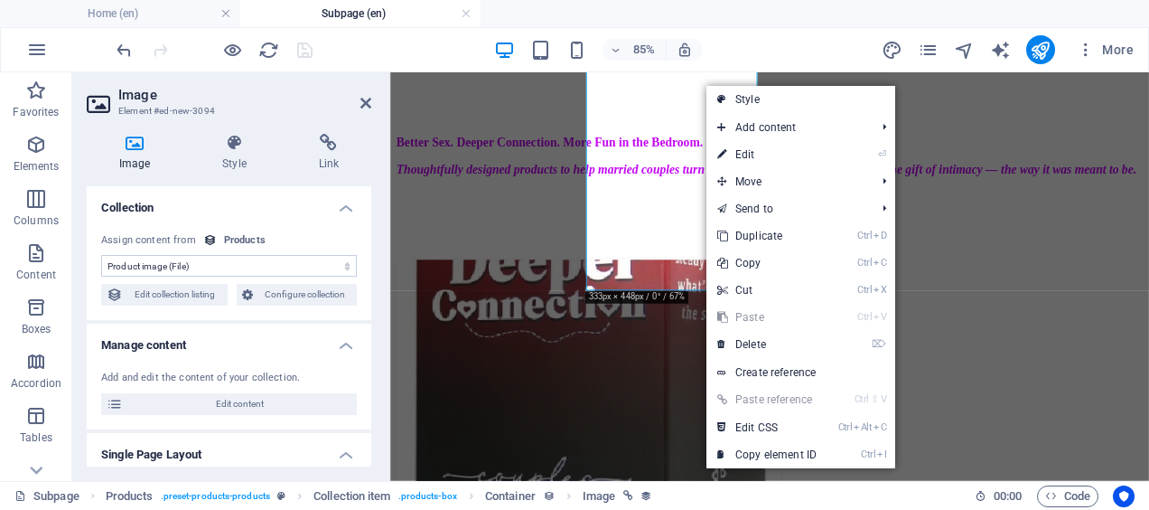
click at [778, 155] on link "⏎ Edit" at bounding box center [767, 154] width 121 height 27
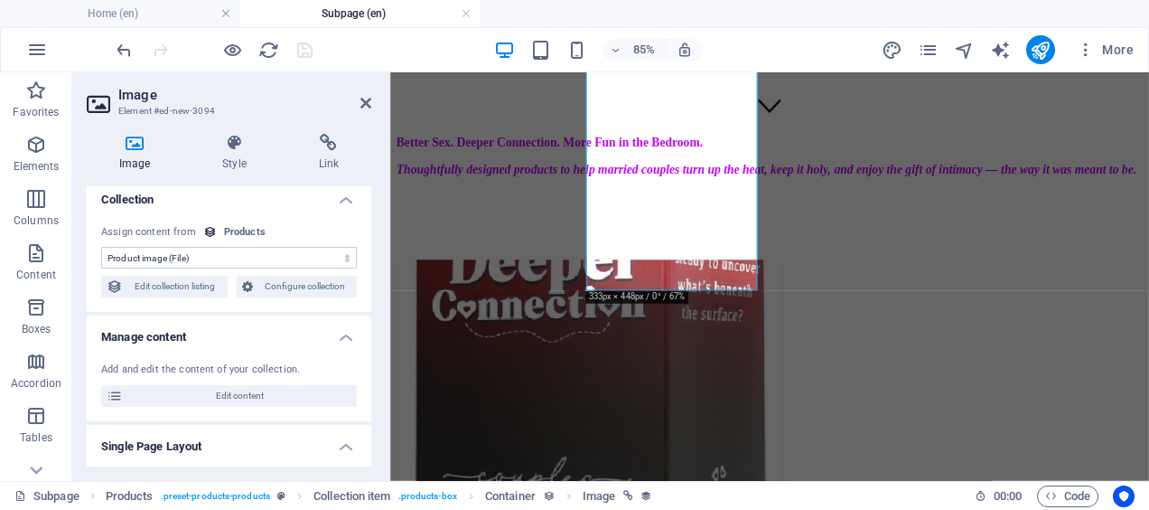
scroll to position [6, 0]
click at [224, 398] on span "Edit content" at bounding box center [239, 398] width 223 height 22
select select "In stock"
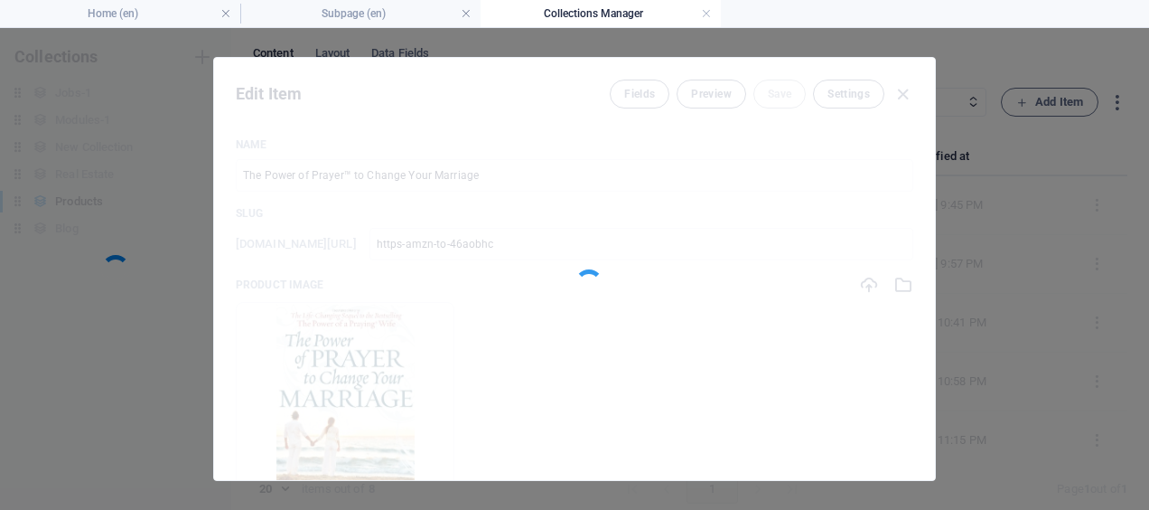
scroll to position [0, 0]
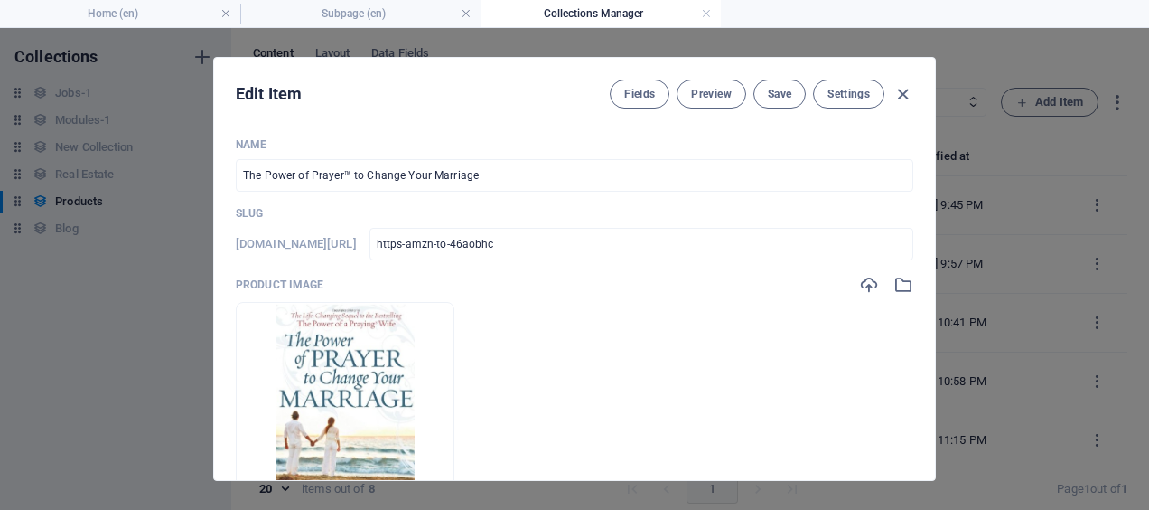
click at [903, 91] on icon "button" at bounding box center [903, 94] width 21 height 21
type input "https-amzn-to-46aobhc"
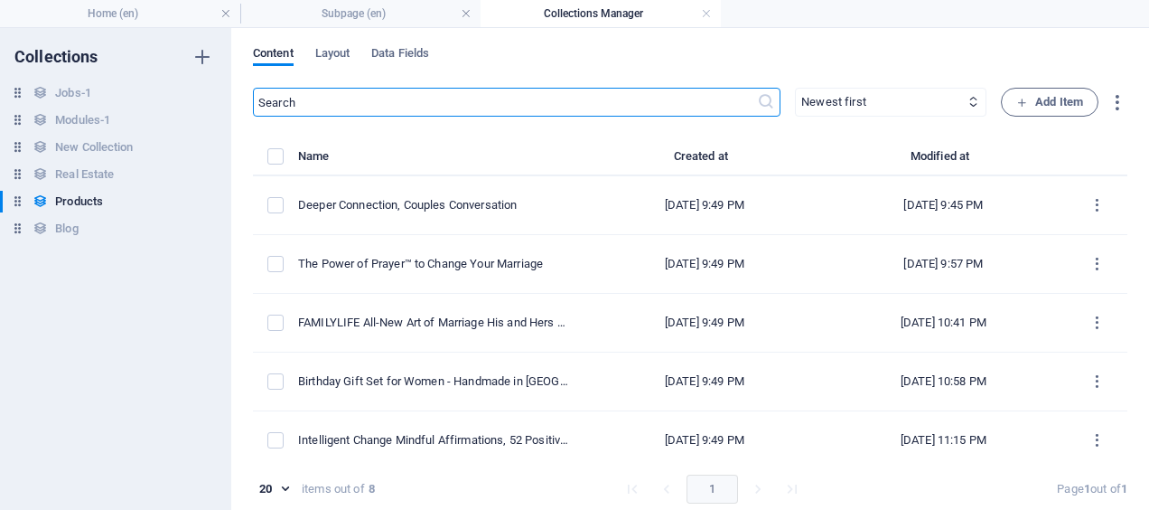
click at [707, 16] on link at bounding box center [706, 13] width 11 height 17
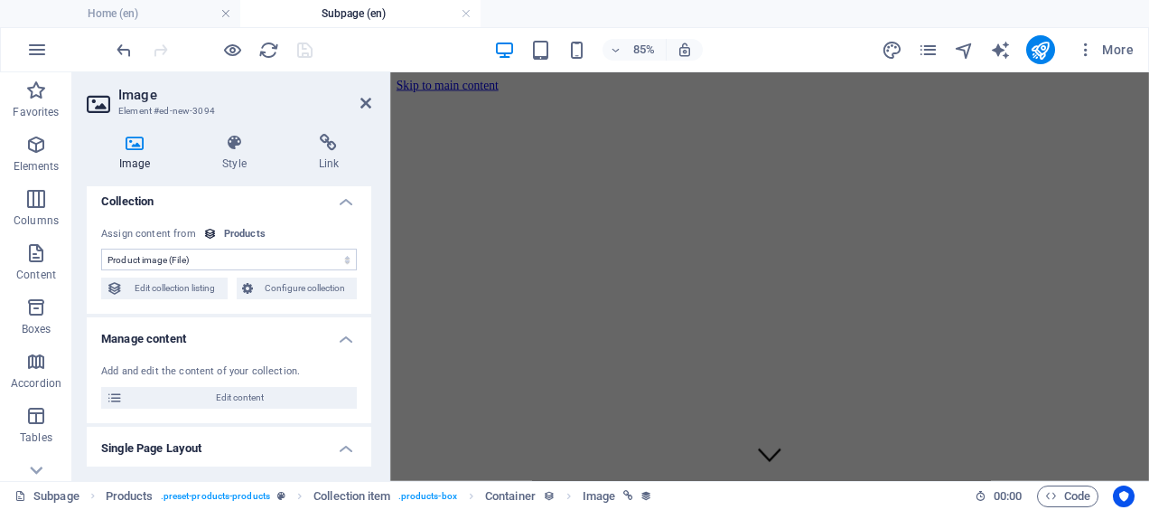
scroll to position [426, 0]
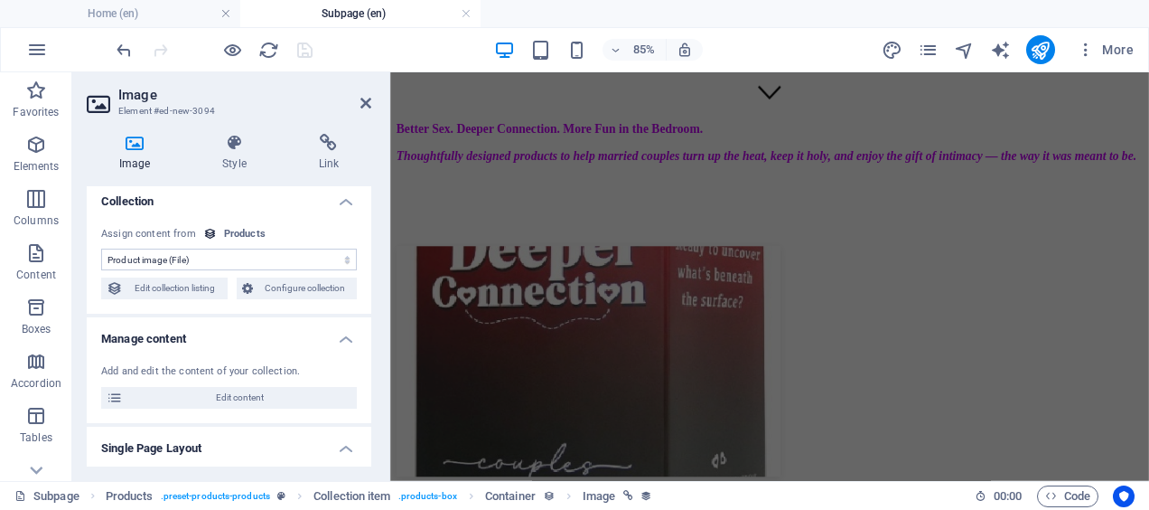
select select "DISABLED_OPTION_VALUE"
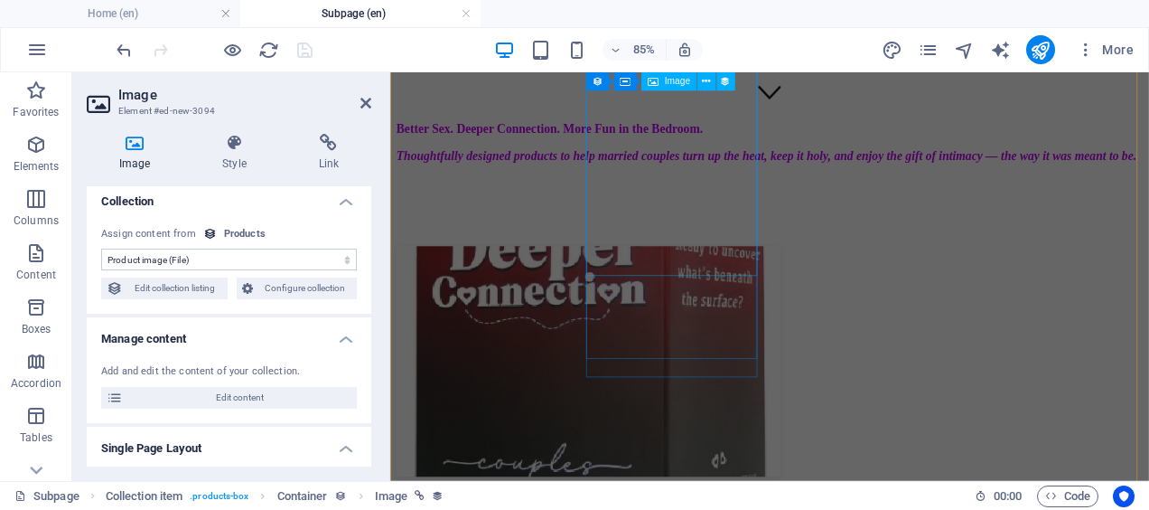
select select "image"
select select "px"
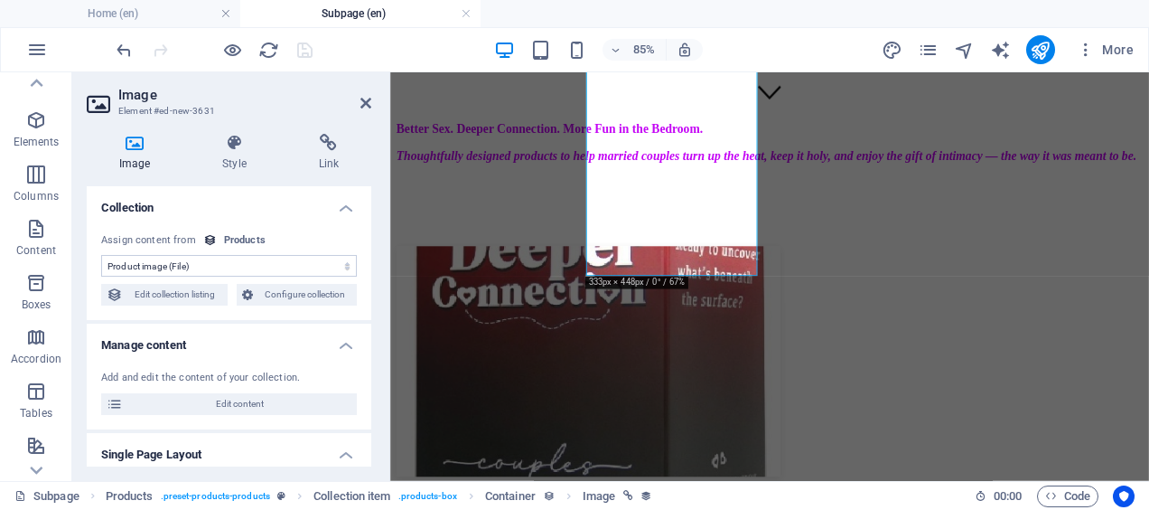
scroll to position [0, 0]
